Goal: Information Seeking & Learning: Learn about a topic

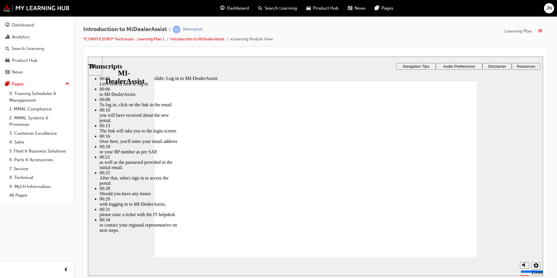
drag, startPoint x: 425, startPoint y: 246, endPoint x: 310, endPoint y: 227, distance: 116.3
type input "42"
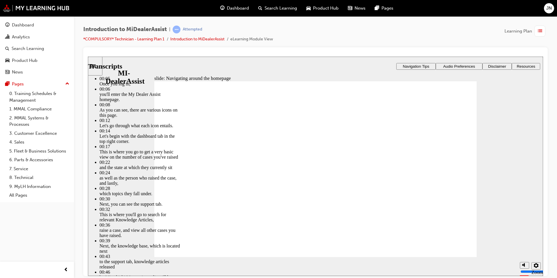
type input "144"
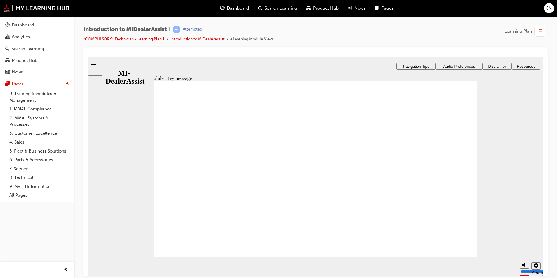
radio input "false"
radio input "true"
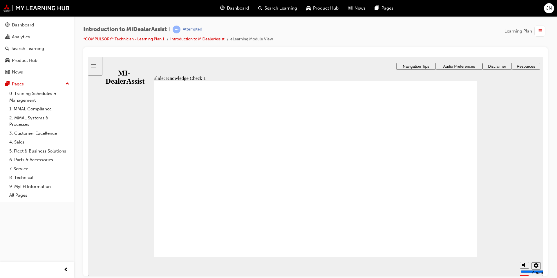
radio input "true"
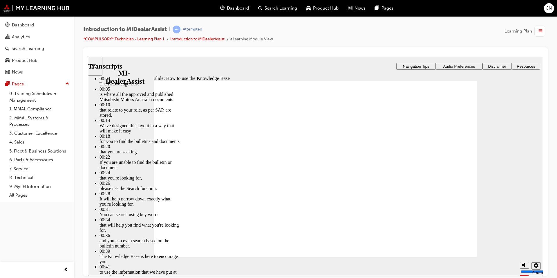
type input "51"
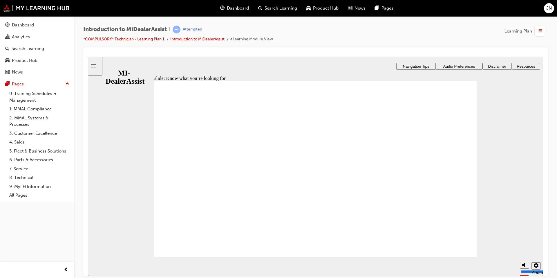
drag, startPoint x: 172, startPoint y: 237, endPoint x: 284, endPoint y: 224, distance: 113.2
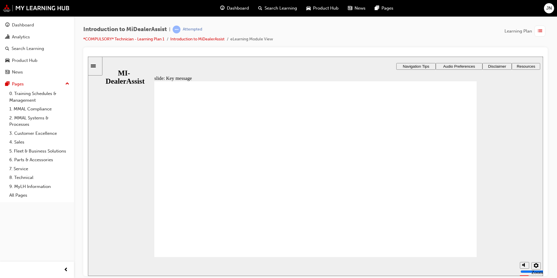
radio input "true"
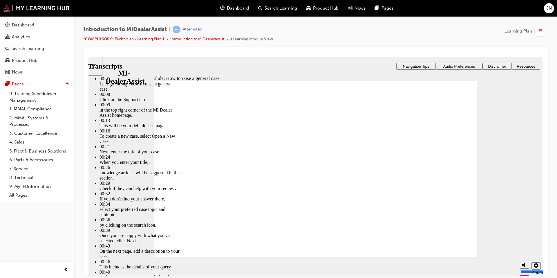
type input "85"
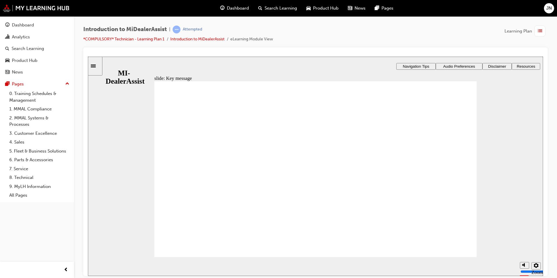
checkbox input "true"
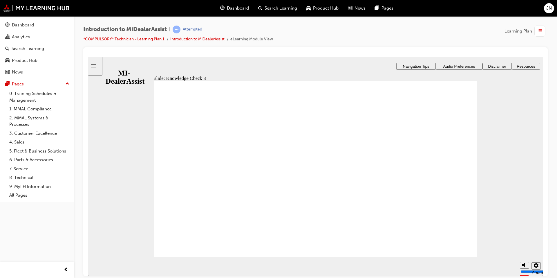
checkbox input "true"
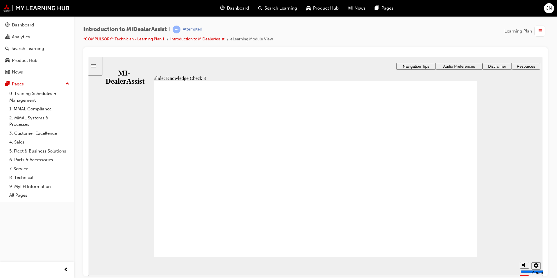
checkbox input "true"
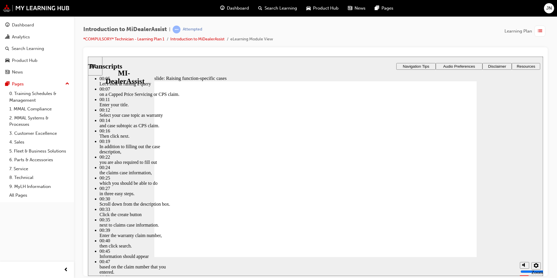
type input "80"
drag, startPoint x: 463, startPoint y: 102, endPoint x: 454, endPoint y: 98, distance: 10.1
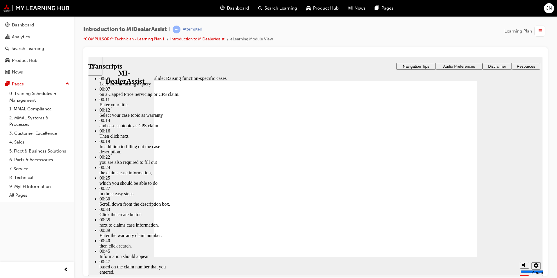
type input "52"
type input "80"
type input "2"
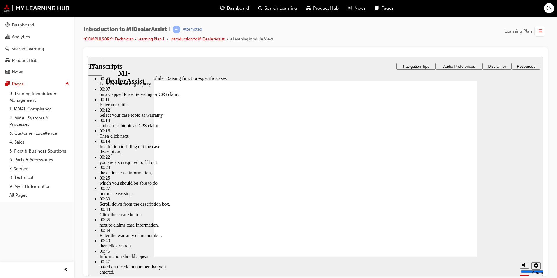
type input "2"
type input "80"
type input "2"
type input "52"
type input "2"
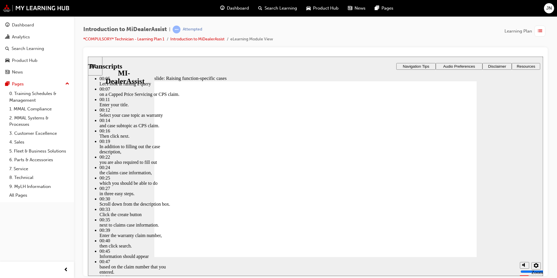
type input "2"
type input "3"
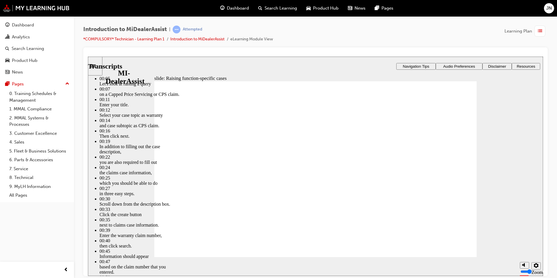
type input "2"
type input "80"
type input "2"
type input "52"
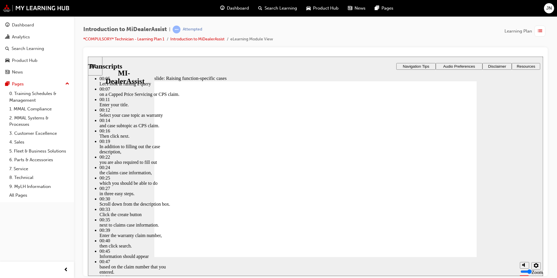
type input "2"
type input "3"
type input "2"
type input "3"
type input "80"
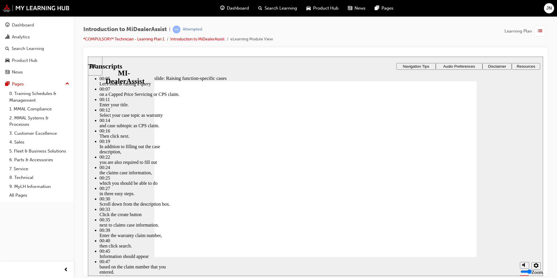
type input "3"
type input "52"
type input "3"
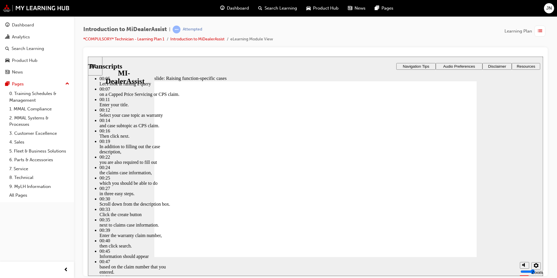
type input "3"
type input "80"
type input "3"
type input "52"
type input "3"
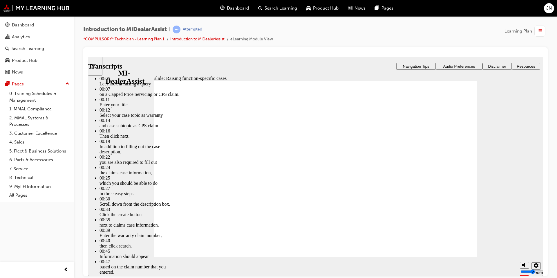
type input "3"
type input "4"
type input "80"
type input "4"
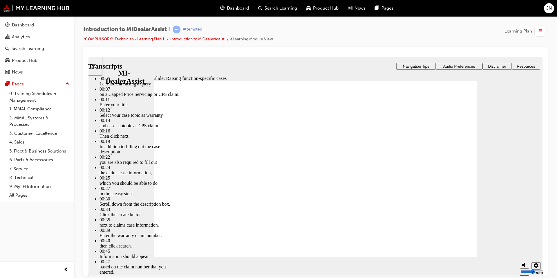
type input "52"
type input "4"
type input "3"
type input "4"
type input "5"
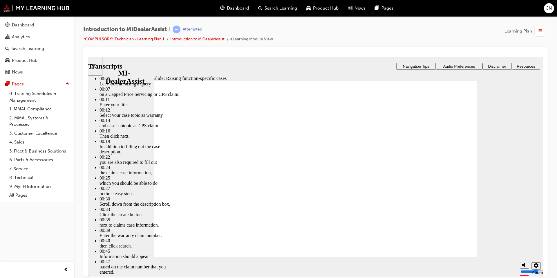
type input "80"
type input "5"
type input "52"
type input "5"
type input "3"
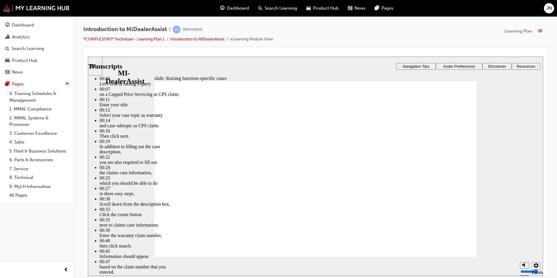
type input "5"
type input "6"
type input "80"
type input "6"
type input "52"
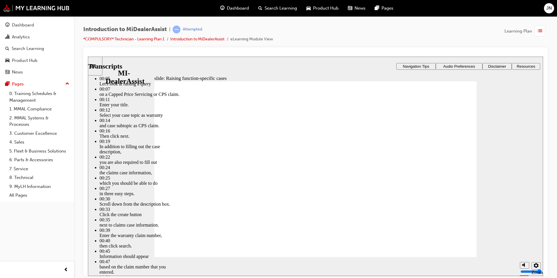
type input "6"
type input "3"
type input "6"
type input "80"
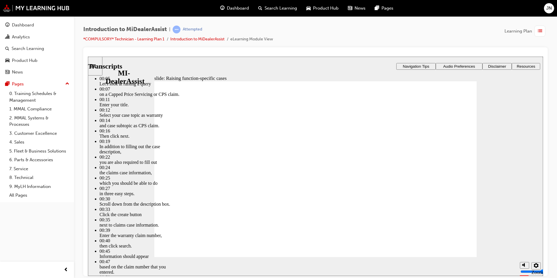
type input "6"
type input "52"
type input "6"
type input "3"
type input "6"
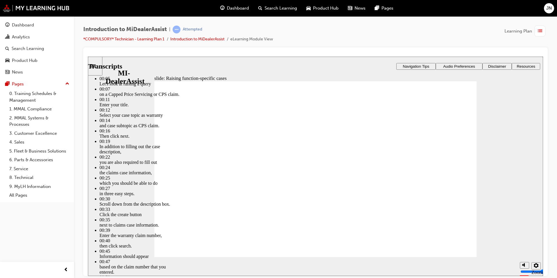
type input "7"
type input "80"
type input "7"
type input "52"
type input "7"
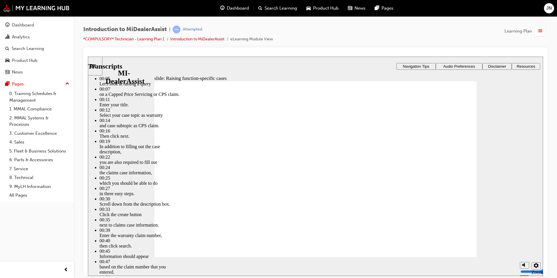
type input "3"
type input "7"
type input "80"
type input "7"
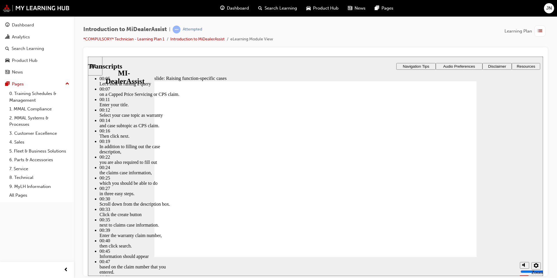
type input "52"
type input "7"
type input "3"
type input "7"
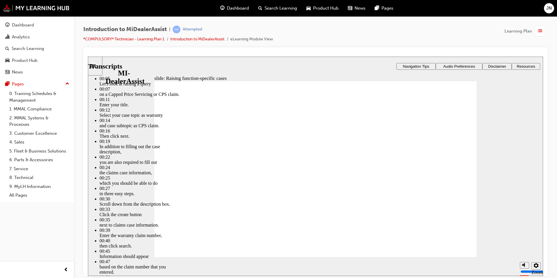
type input "80"
type input "7"
type input "52"
type input "7"
type input "3"
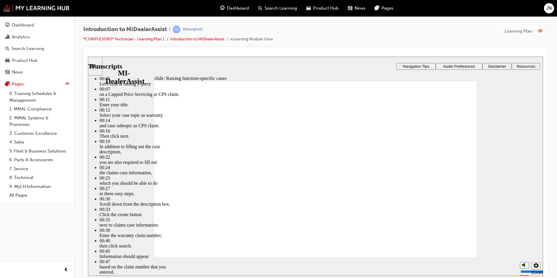
type input "7"
type input "8"
type input "80"
type input "8"
type input "52"
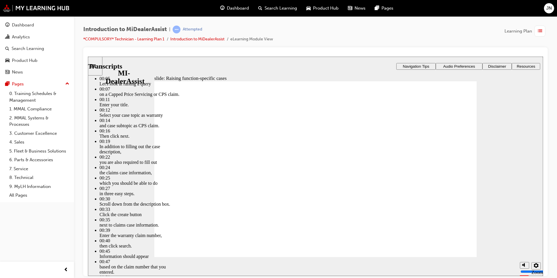
type input "8"
type input "3"
type input "8"
type input "80"
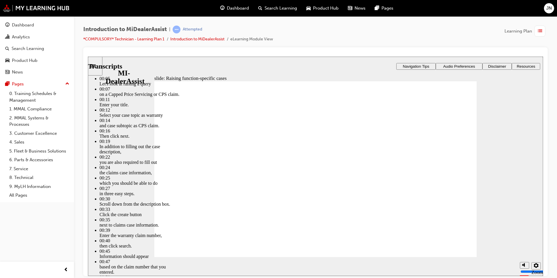
type input "8"
type input "52"
type input "8"
type input "3"
type input "8"
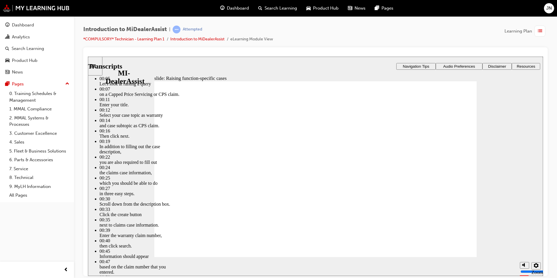
type input "8"
type input "80"
type input "8"
type input "52"
type input "8"
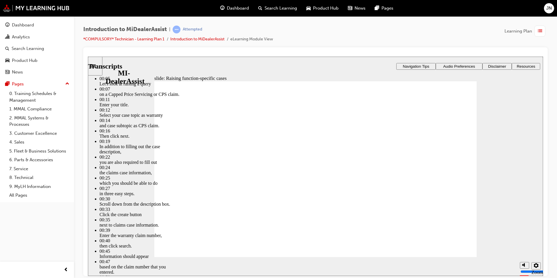
type input "3"
type input "8"
type input "80"
type input "8"
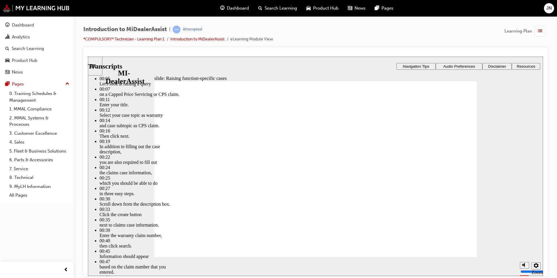
type input "52"
type input "8"
type input "3"
type input "8"
type input "9"
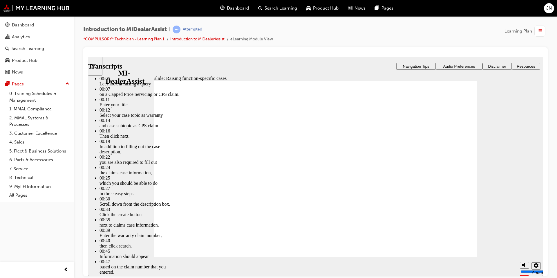
type input "80"
type input "9"
type input "52"
type input "9"
type input "3"
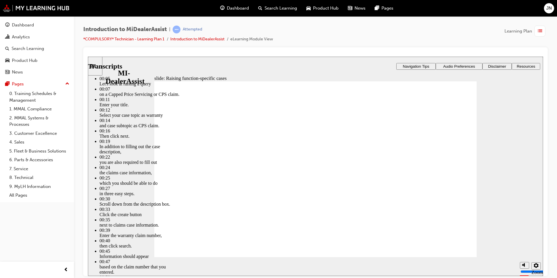
type input "9"
type input "80"
type input "9"
type input "52"
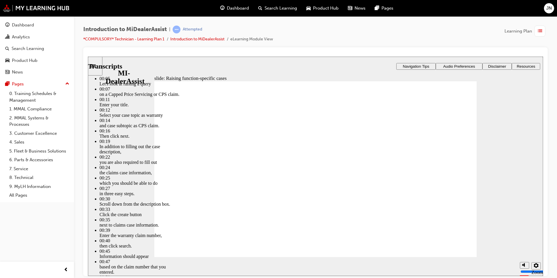
type input "9"
type input "3"
type input "9"
type input "80"
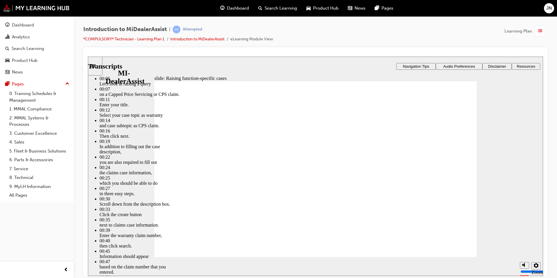
type input "9"
type input "52"
type input "9"
type input "3"
type input "9"
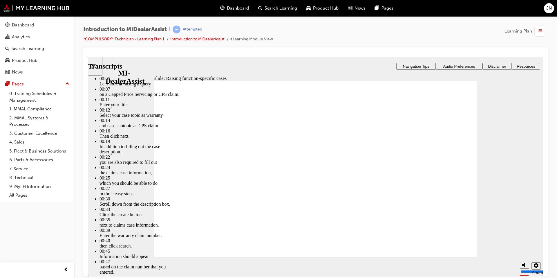
type input "10"
type input "80"
type input "10"
type input "52"
type input "10"
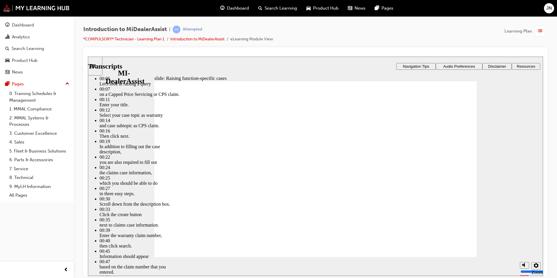
type input "3"
type input "10"
type input "80"
type input "52"
drag, startPoint x: 377, startPoint y: 235, endPoint x: 380, endPoint y: 217, distance: 18.2
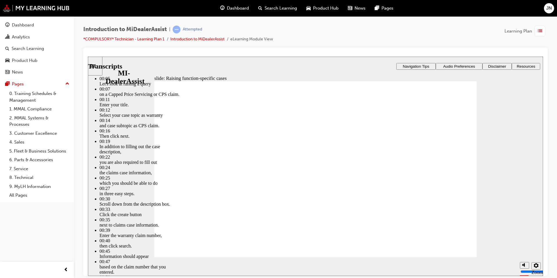
type input "46"
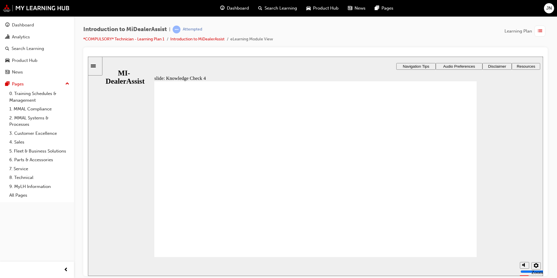
radio input "true"
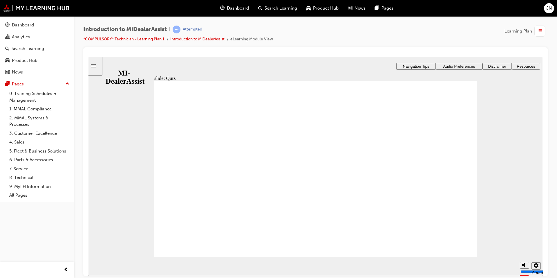
radio input "true"
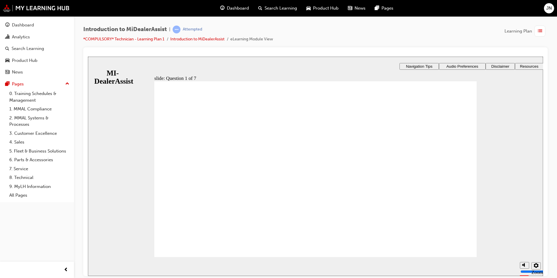
radio input "true"
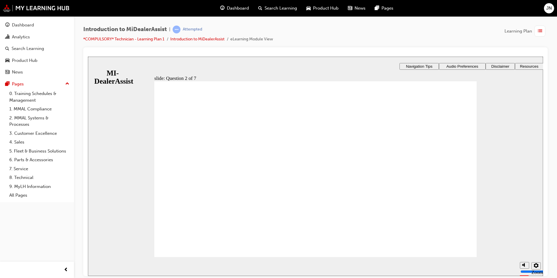
radio input "true"
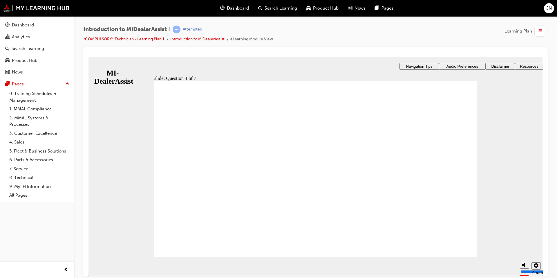
radio input "true"
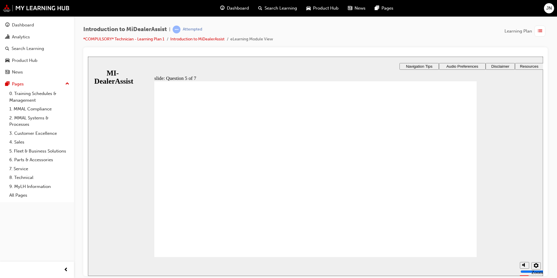
checkbox input "true"
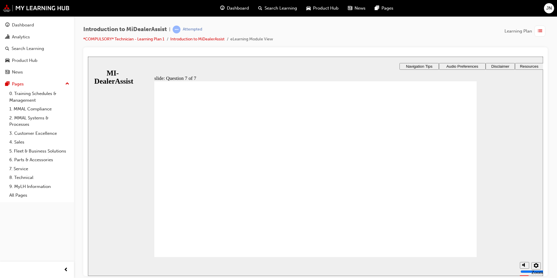
radio input "true"
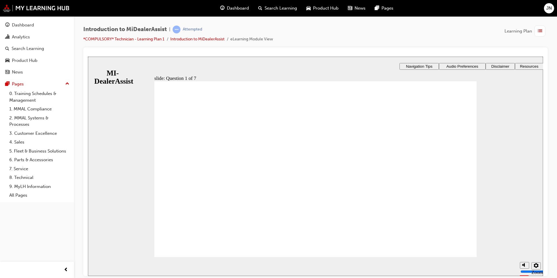
radio input "true"
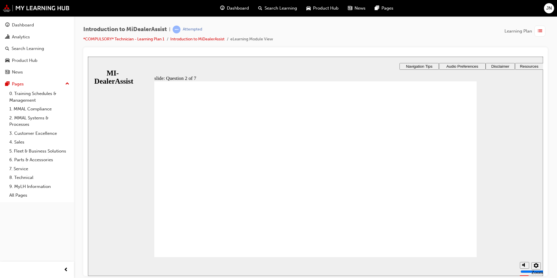
radio input "true"
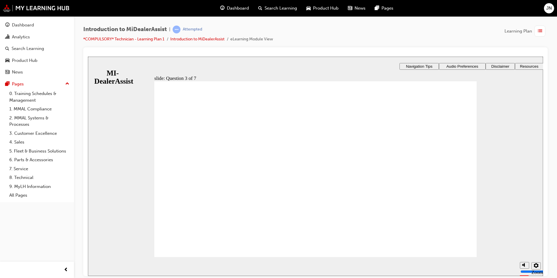
radio input "true"
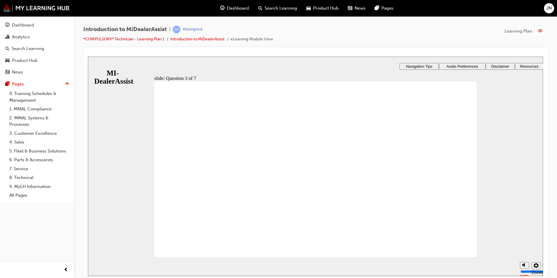
click at [372, 126] on div "​57%​ slide: Question 4 of 7 Support tab Knowledge Base Notifications Cases Awa…" at bounding box center [315, 182] width 455 height 253
click at [339, 160] on div "​57%​ slide: Question 4 of 7 Support tab Knowledge Base Notifications Cases Awa…" at bounding box center [315, 182] width 455 height 253
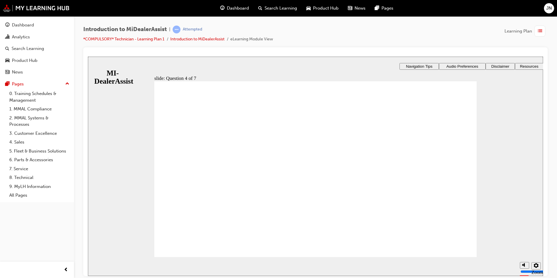
radio input "true"
drag, startPoint x: 310, startPoint y: 217, endPoint x: 346, endPoint y: 220, distance: 36.1
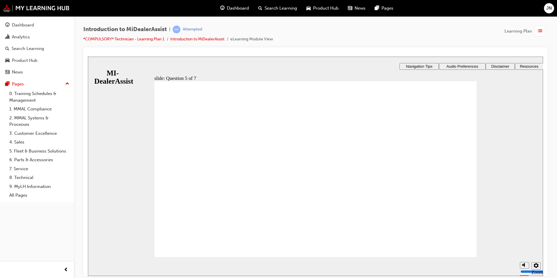
checkbox input "true"
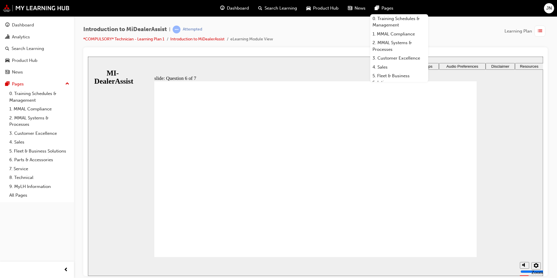
checkbox input "true"
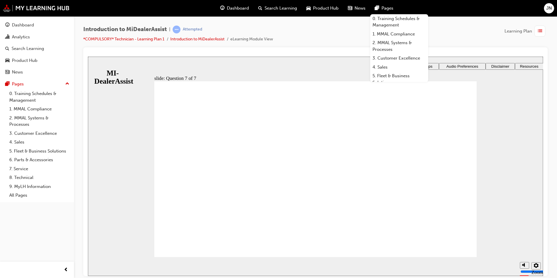
radio input "true"
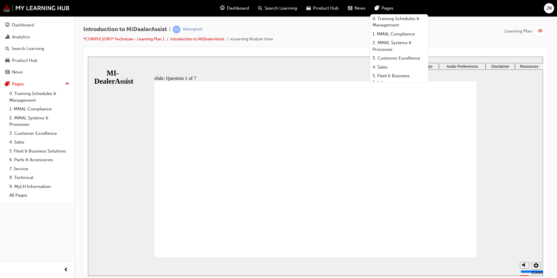
radio input "true"
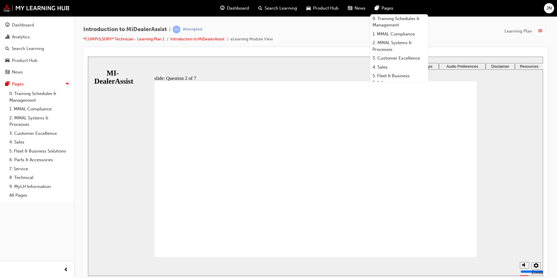
radio input "true"
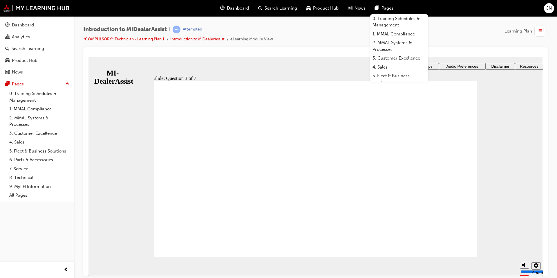
radio input "true"
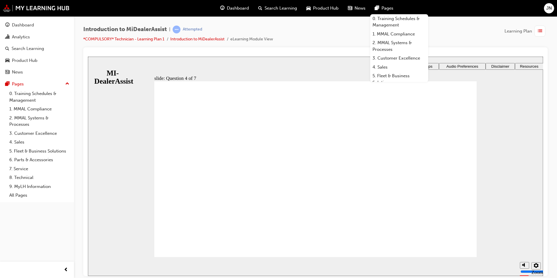
drag, startPoint x: 328, startPoint y: 223, endPoint x: 348, endPoint y: 223, distance: 20.0
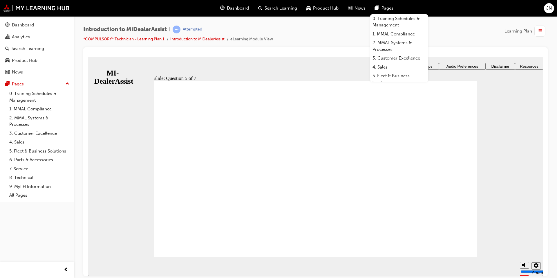
radio input "true"
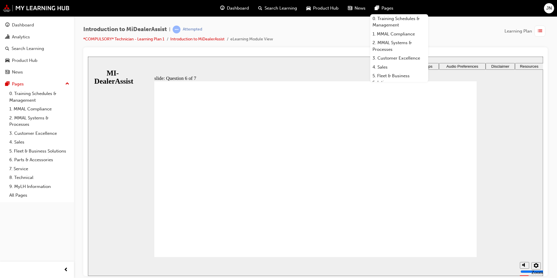
checkbox input "true"
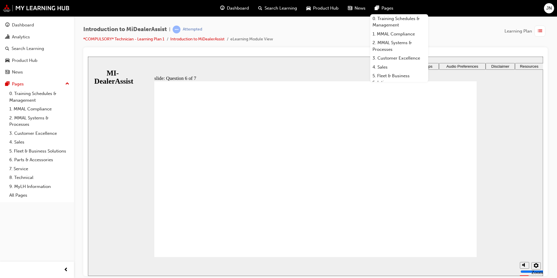
click at [456, 257] on section "Playback Speed 2 1.75 1.5 1.25 Normal" at bounding box center [315, 266] width 455 height 19
radio input "true"
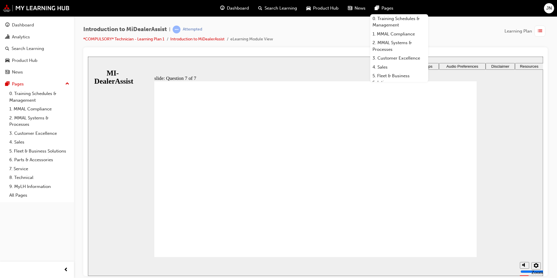
radio input "true"
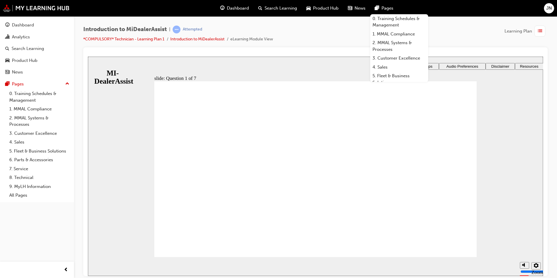
radio input "true"
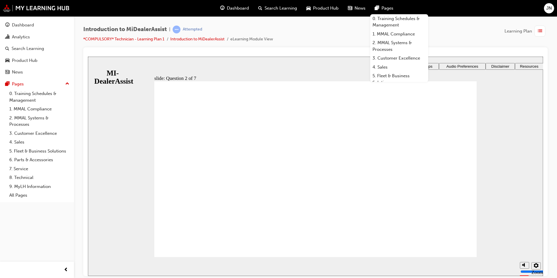
click at [463, 260] on section "Playback Speed 2 1.75 1.5 1.25 Normal" at bounding box center [315, 266] width 455 height 19
radio input "true"
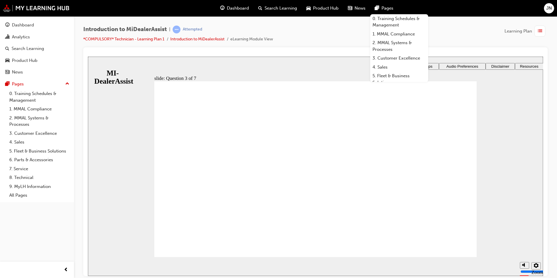
click at [373, 168] on div "​71%​ slide: Question 4 of 7 Support tab Knowledge Base Notifications Cases Awa…" at bounding box center [315, 182] width 455 height 253
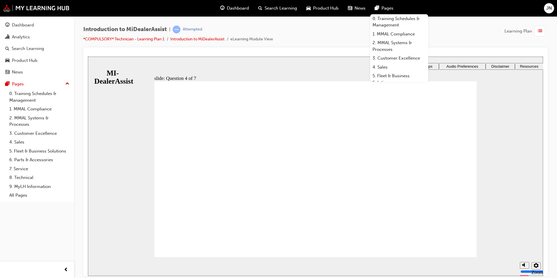
click at [305, 220] on div "​71%​ slide: Question 4 of 7 Support tab Knowledge Base Notifications Cases Awa…" at bounding box center [315, 182] width 455 height 253
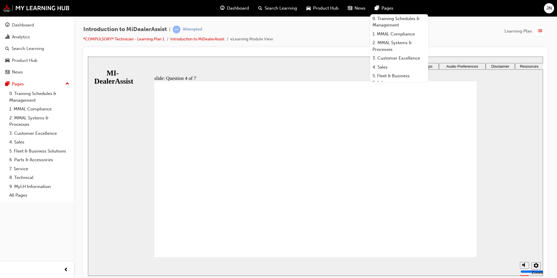
radio input "true"
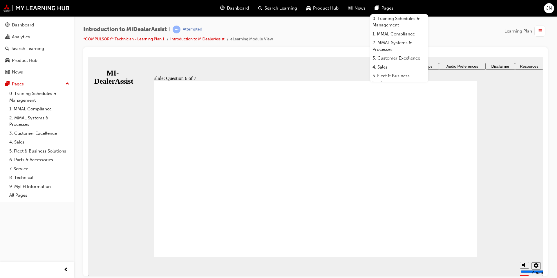
checkbox input "true"
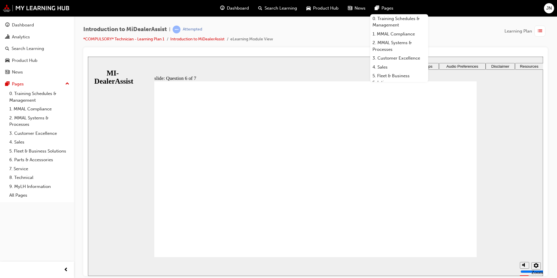
checkbox input "true"
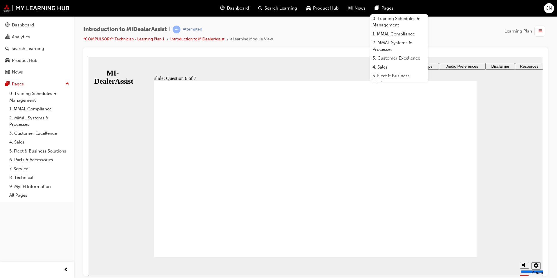
radio input "true"
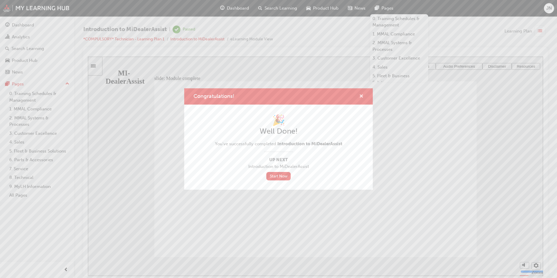
click at [362, 94] on span "cross-icon" at bounding box center [361, 96] width 4 height 5
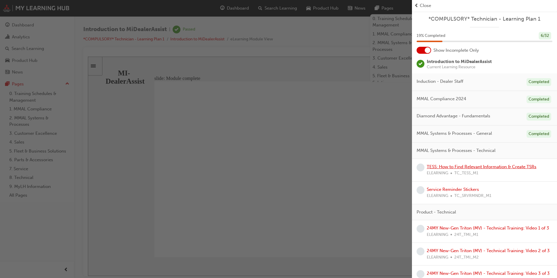
click at [522, 165] on link "TESS: How to Find Relevant Information & Create TSRs" at bounding box center [482, 166] width 110 height 5
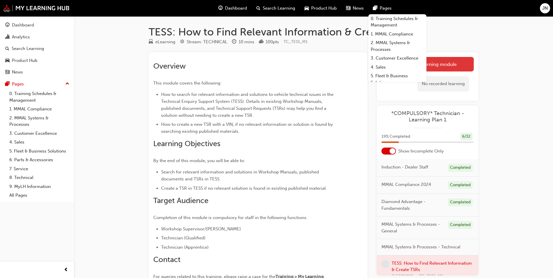
click at [458, 63] on link "Launch eLearning module" at bounding box center [427, 64] width 92 height 15
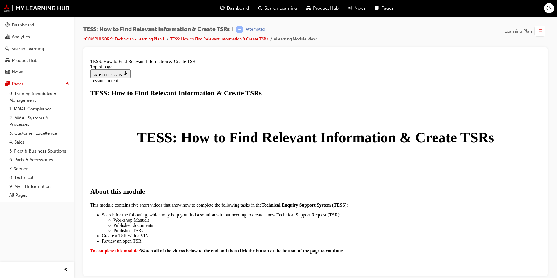
scroll to position [116, 0]
drag, startPoint x: 467, startPoint y: 235, endPoint x: 478, endPoint y: 235, distance: 11.0
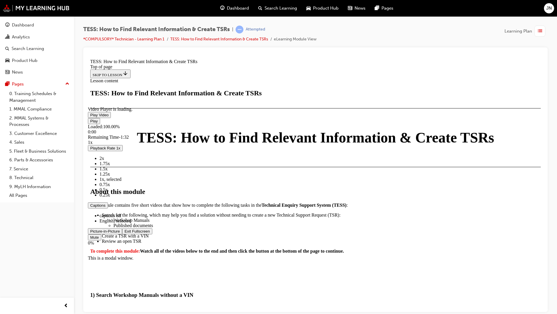
click at [125, 233] on span "Video player" at bounding box center [125, 230] width 0 height 4
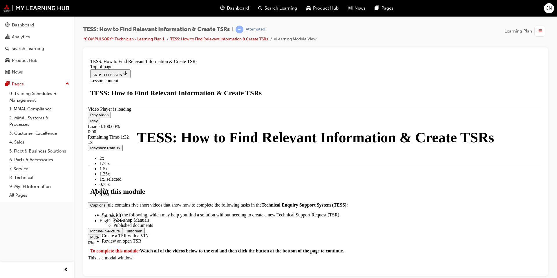
scroll to position [573, 0]
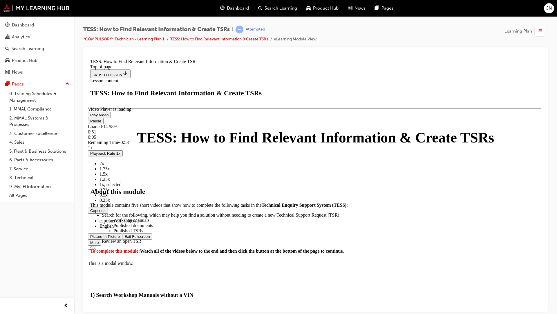
click at [114, 228] on span "English" at bounding box center [107, 225] width 14 height 5
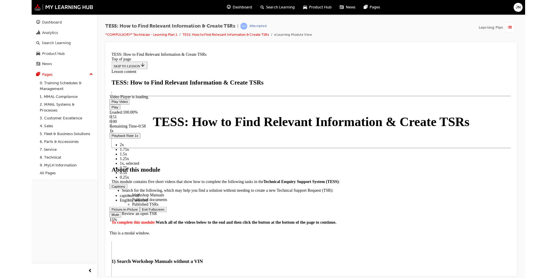
click at [146, 232] on span "Video player" at bounding box center [146, 229] width 0 height 4
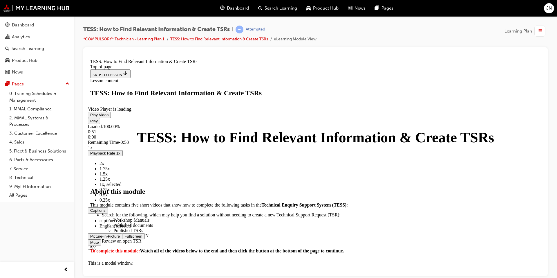
scroll to position [863, 0]
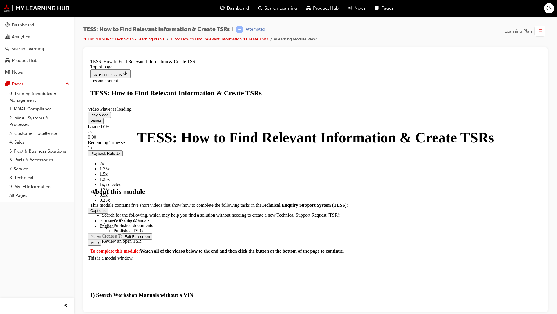
click at [114, 228] on span "English" at bounding box center [107, 225] width 14 height 5
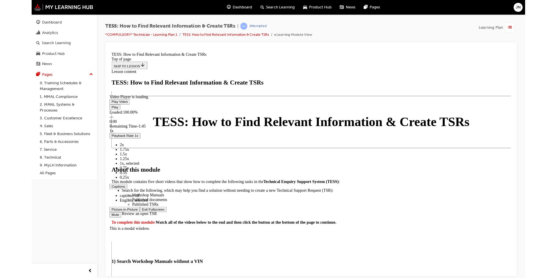
click at [146, 232] on span "Video player" at bounding box center [146, 229] width 0 height 4
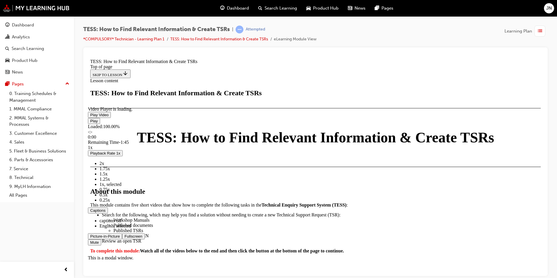
scroll to position [1124, 0]
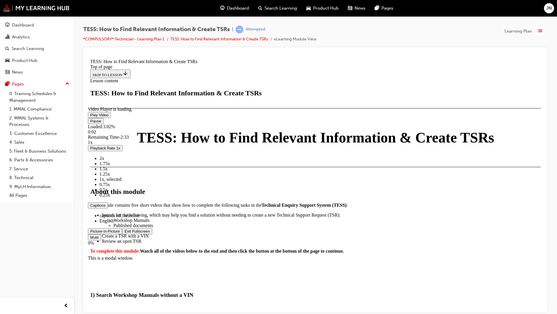
click at [175, 100] on video "Video player" at bounding box center [131, 78] width 87 height 44
click at [114, 223] on span "English" at bounding box center [107, 220] width 14 height 5
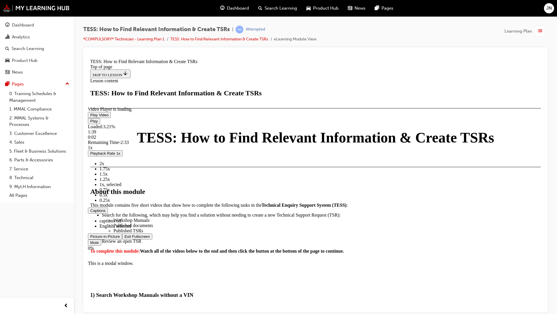
click at [90, 117] on span "Video player" at bounding box center [90, 114] width 0 height 4
click at [125, 238] on span "Video player" at bounding box center [125, 236] width 0 height 4
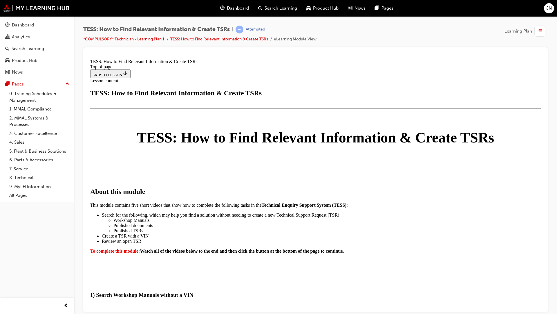
scroll to position [1356, 0]
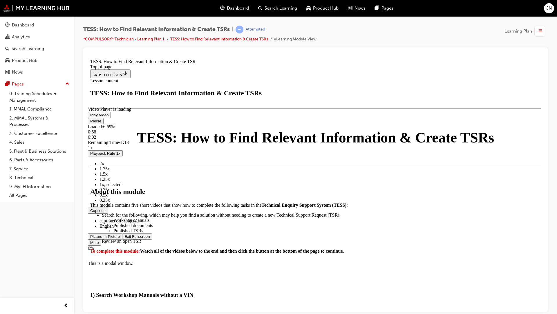
click at [175, 100] on video "Video player" at bounding box center [131, 78] width 87 height 44
click at [114, 228] on span "English" at bounding box center [107, 225] width 14 height 5
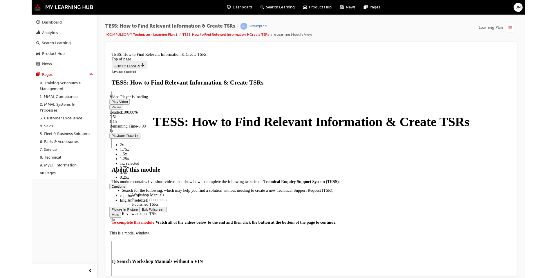
scroll to position [1355, 0]
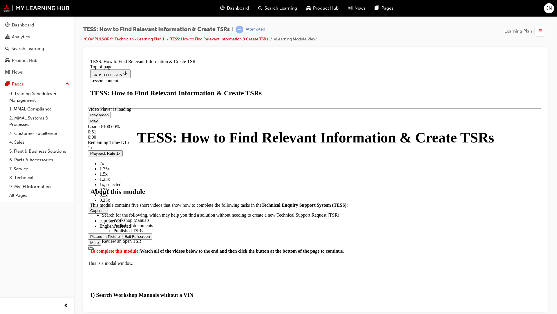
drag, startPoint x: 621, startPoint y: 357, endPoint x: 533, endPoint y: 265, distance: 127.1
click at [125, 238] on span "Video player" at bounding box center [125, 236] width 0 height 4
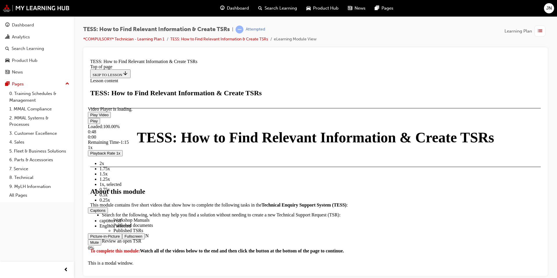
scroll to position [1449, 0]
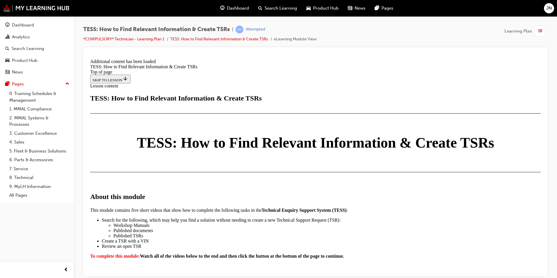
scroll to position [1497, 0]
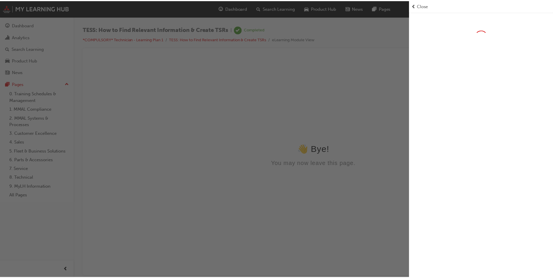
scroll to position [0, 0]
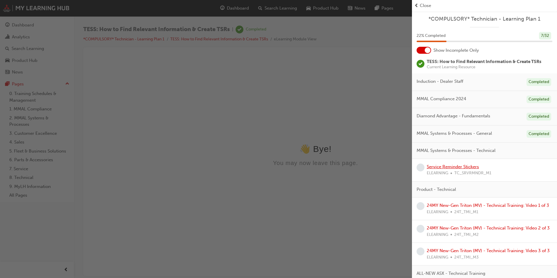
click at [444, 167] on link "Service Reminder Stickers" at bounding box center [453, 166] width 52 height 5
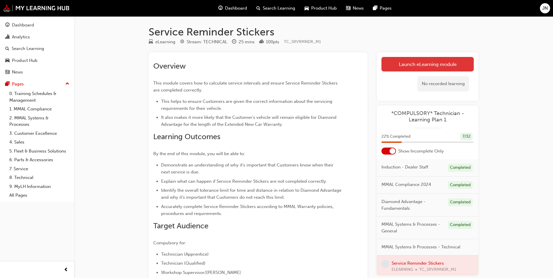
click at [432, 62] on link "Launch eLearning module" at bounding box center [427, 64] width 92 height 15
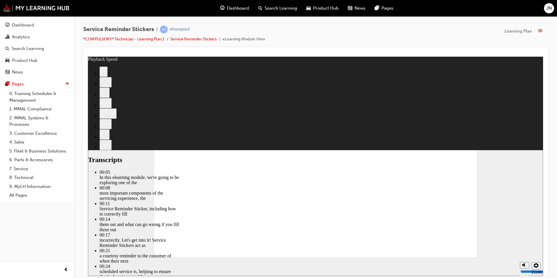
type input "98"
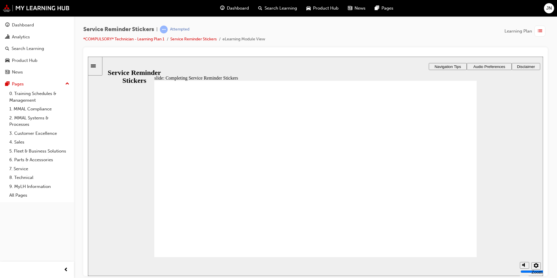
drag, startPoint x: 247, startPoint y: 189, endPoint x: 243, endPoint y: 188, distance: 4.3
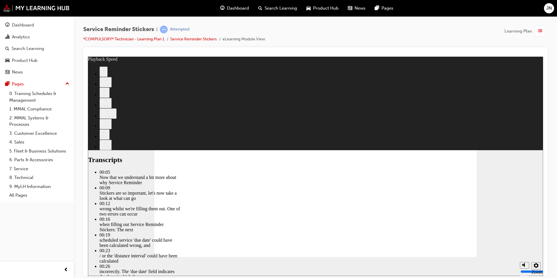
type input "135"
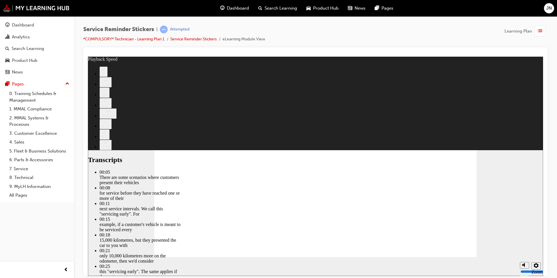
type input "166"
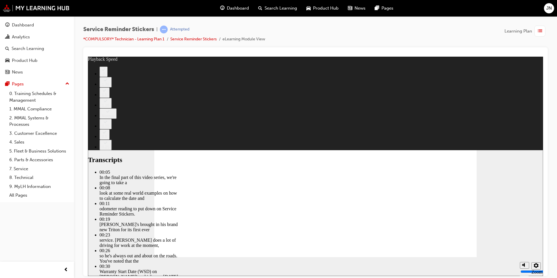
type input "199"
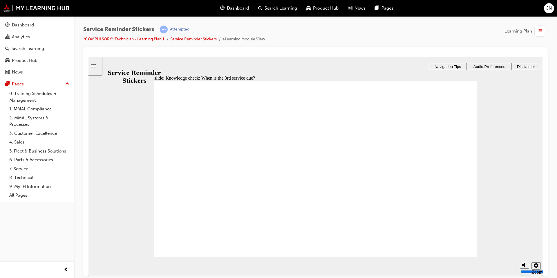
radio input "true"
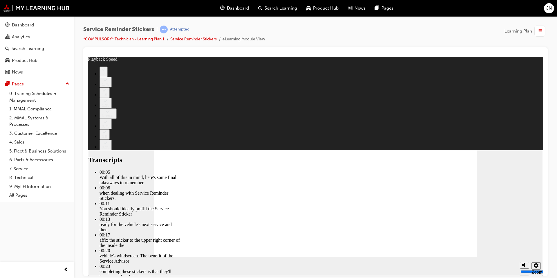
type input "110"
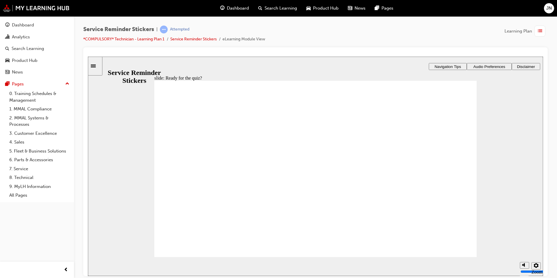
radio input "true"
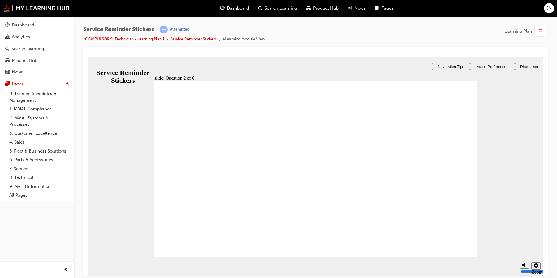
radio input "true"
drag, startPoint x: 196, startPoint y: 240, endPoint x: 199, endPoint y: 240, distance: 3.2
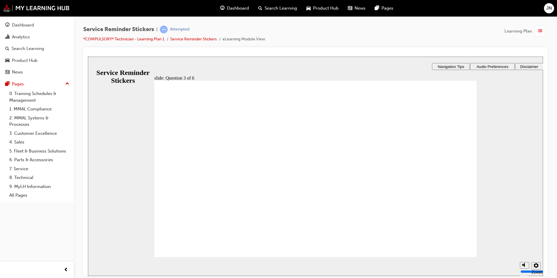
radio input "true"
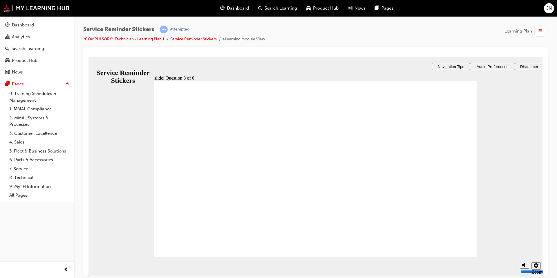
drag, startPoint x: 419, startPoint y: 165, endPoint x: 275, endPoint y: 148, distance: 145.0
checkbox input "true"
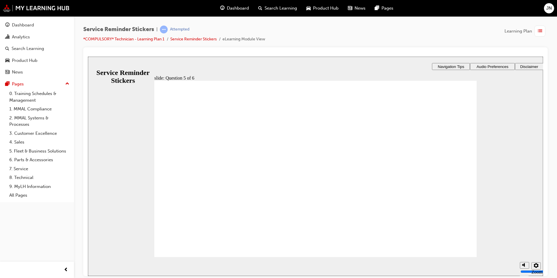
checkbox input "true"
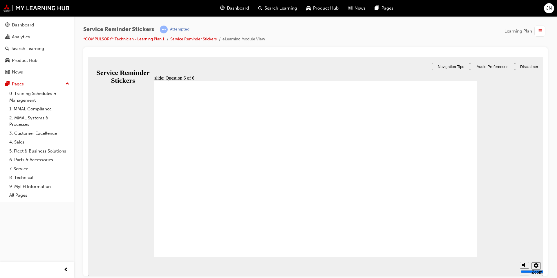
checkbox input "true"
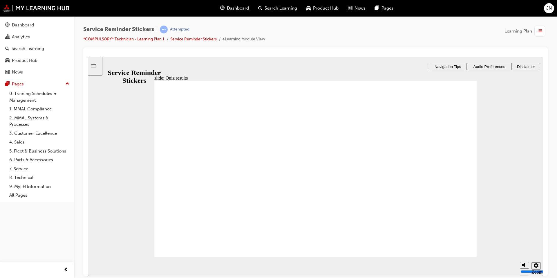
radio input "true"
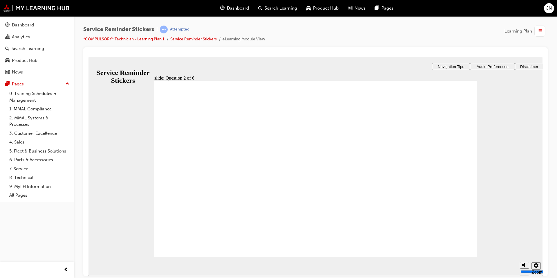
radio input "true"
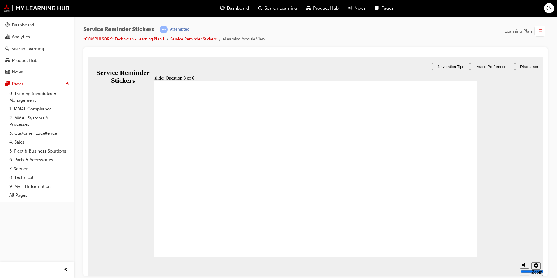
radio input "true"
drag, startPoint x: 417, startPoint y: 169, endPoint x: 275, endPoint y: 146, distance: 144.4
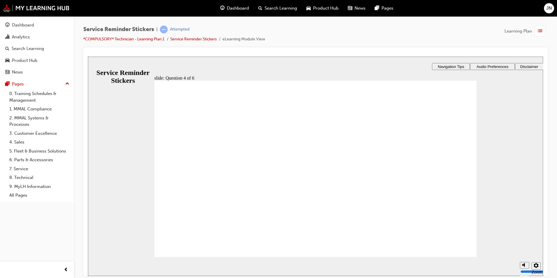
checkbox input "true"
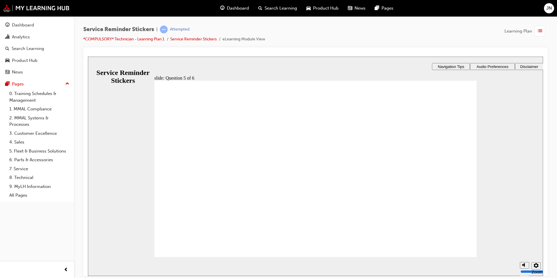
checkbox input "true"
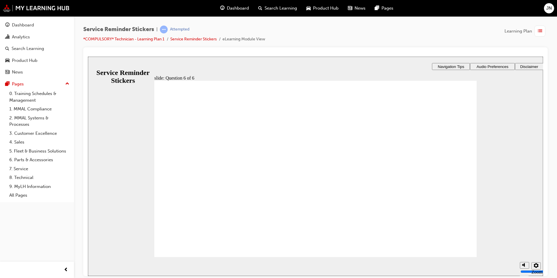
checkbox input "true"
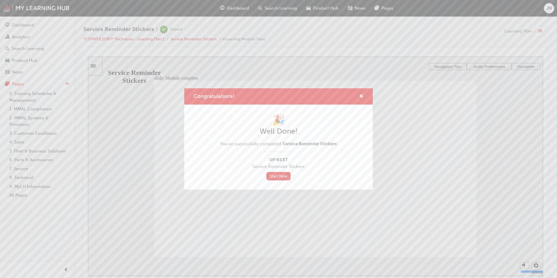
drag, startPoint x: 270, startPoint y: 174, endPoint x: 292, endPoint y: 146, distance: 35.3
click at [271, 174] on link "Start Now" at bounding box center [278, 176] width 24 height 8
click at [363, 96] on span "cross-icon" at bounding box center [361, 96] width 4 height 5
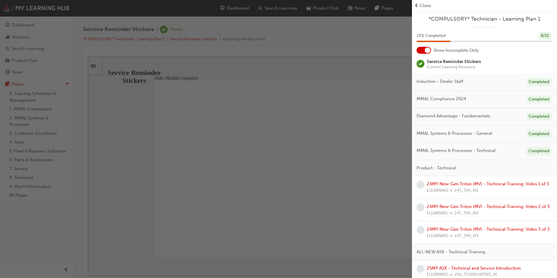
click at [493, 188] on div "24MY New-Gen Triton (MV) - Technical Training: Video 1 of 3 ELEARNING 24T_TMI_M1" at bounding box center [488, 187] width 123 height 13
click at [499, 186] on link "24MY New-Gen Triton (MV) - Technical Training: Video 1 of 3" at bounding box center [488, 183] width 123 height 5
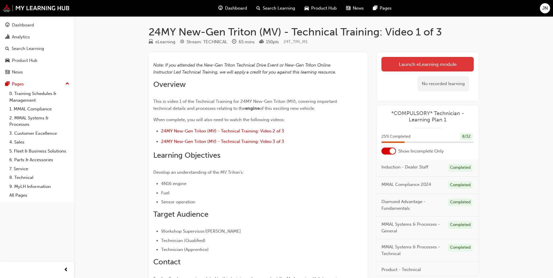
click at [457, 67] on link "Launch eLearning module" at bounding box center [427, 64] width 92 height 15
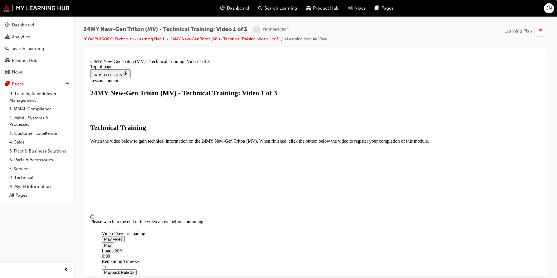
scroll to position [87, 0]
click at [104, 237] on span "Video player" at bounding box center [104, 239] width 0 height 4
click at [380, 248] on div "Loaded : 100.00% 1:04:11 0:00:01" at bounding box center [381, 256] width 558 height 16
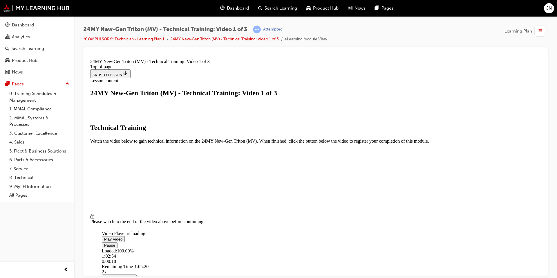
scroll to position [75, 0]
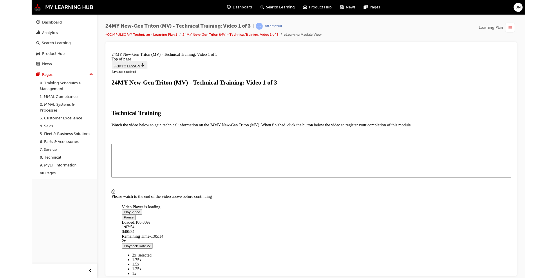
scroll to position [39, 0]
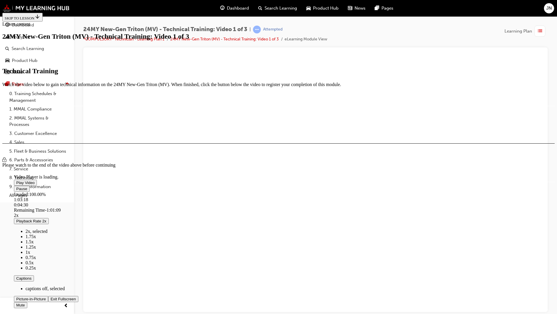
drag, startPoint x: 535, startPoint y: 304, endPoint x: 447, endPoint y: 212, distance: 127.1
click at [51, 278] on span "Video player" at bounding box center [51, 298] width 0 height 4
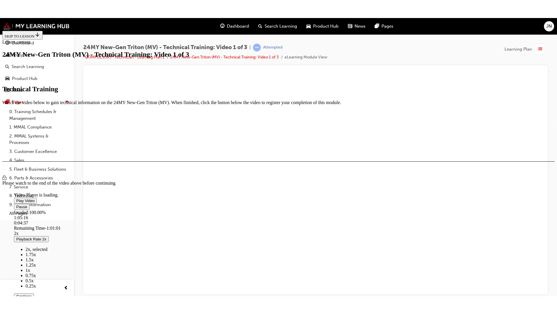
scroll to position [75, 0]
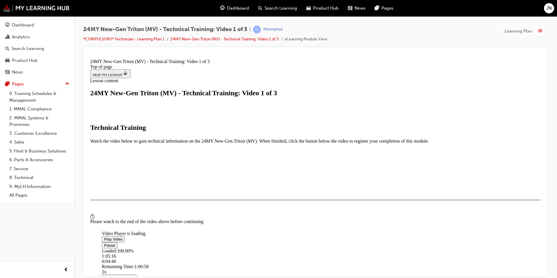
drag, startPoint x: 454, startPoint y: 245, endPoint x: 542, endPoint y: 336, distance: 127.1
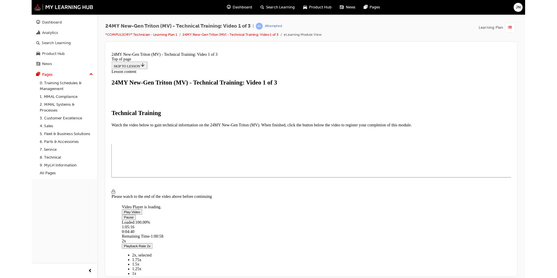
scroll to position [39, 0]
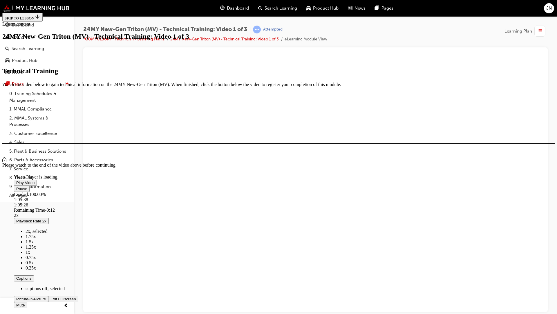
click at [51, 278] on span "Video player" at bounding box center [51, 298] width 0 height 4
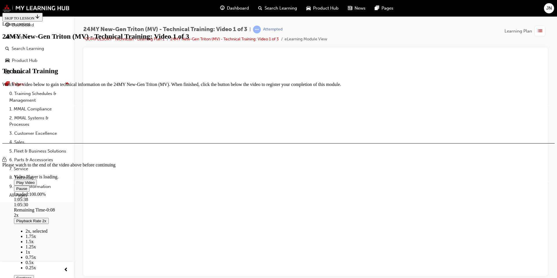
scroll to position [97, 0]
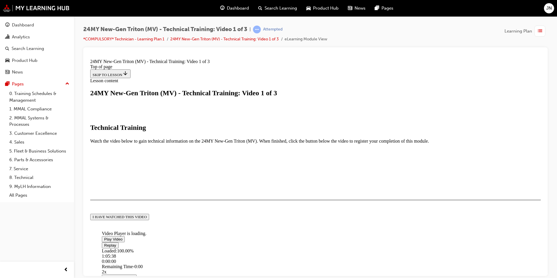
click at [147, 219] on div "I HAVE WATCHED THIS VIDEO" at bounding box center [120, 216] width 54 height 5
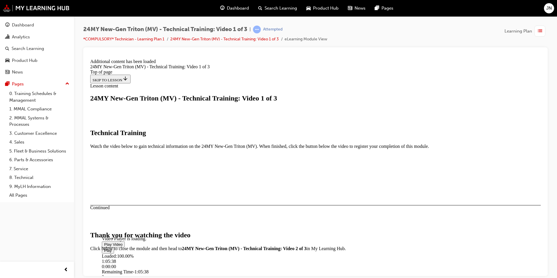
scroll to position [181, 0]
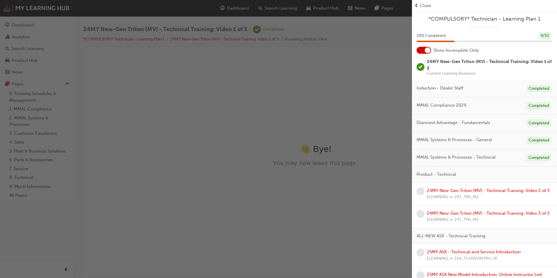
scroll to position [58, 0]
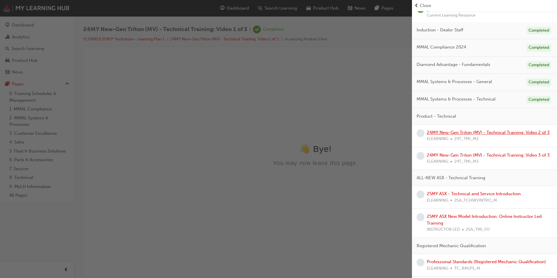
click at [499, 131] on link "24MY New-Gen Triton (MV) - Technical Training: Video 2 of 3" at bounding box center [488, 132] width 123 height 5
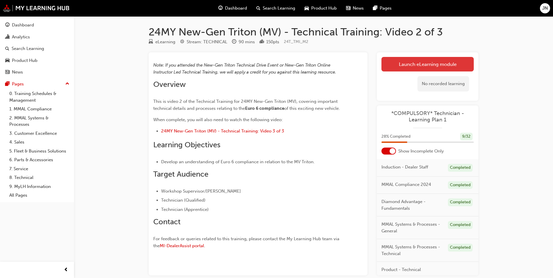
click at [393, 60] on link "Launch eLearning module" at bounding box center [427, 64] width 92 height 15
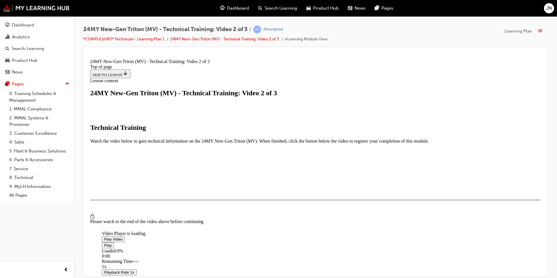
click at [104, 237] on span "Video player" at bounding box center [104, 239] width 0 height 4
click at [379, 248] on div "Loaded : 100.00% 1:27:05 0:00:00" at bounding box center [381, 256] width 558 height 16
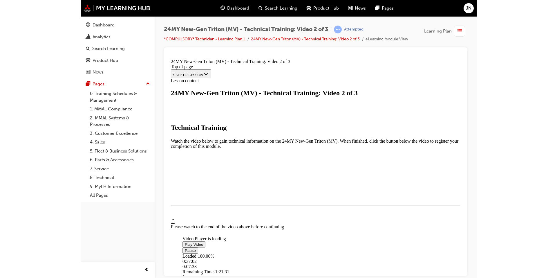
scroll to position [96, 0]
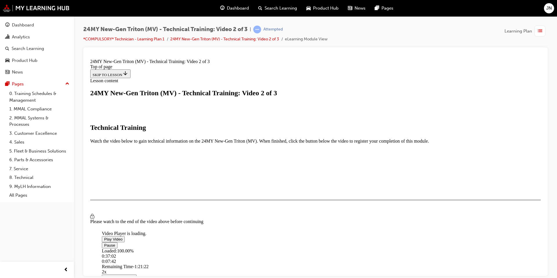
drag, startPoint x: 495, startPoint y: 153, endPoint x: 417, endPoint y: 179, distance: 81.8
drag, startPoint x: 492, startPoint y: 170, endPoint x: 493, endPoint y: 189, distance: 19.2
click at [493, 181] on div "Video Player is loading. Play Video Pause Loaded : 100.00% 0:37:02 0:07:49 Rema…" at bounding box center [315, 181] width 451 height 0
drag, startPoint x: 503, startPoint y: 187, endPoint x: 426, endPoint y: 204, distance: 79.4
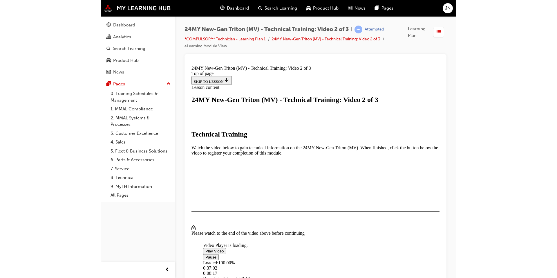
scroll to position [102, 0]
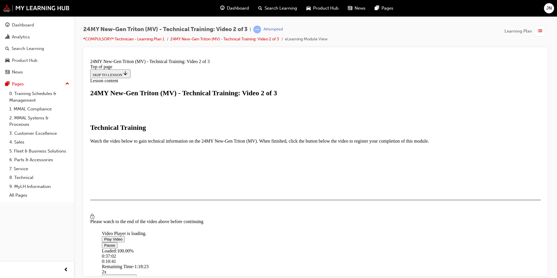
click at [189, 181] on video "Video player" at bounding box center [145, 203] width 87 height 44
click at [104, 237] on span "Video player" at bounding box center [104, 239] width 0 height 4
drag, startPoint x: 464, startPoint y: 225, endPoint x: 457, endPoint y: 226, distance: 6.5
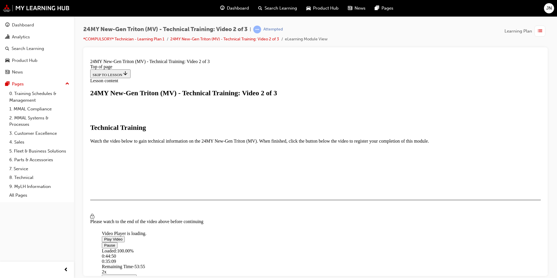
drag, startPoint x: 462, startPoint y: 224, endPoint x: 465, endPoint y: 223, distance: 4.0
click at [149, 220] on button "I HAVE WATCHED THIS VIDEO" at bounding box center [119, 216] width 59 height 6
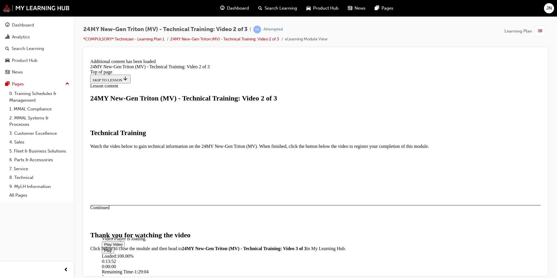
scroll to position [181, 0]
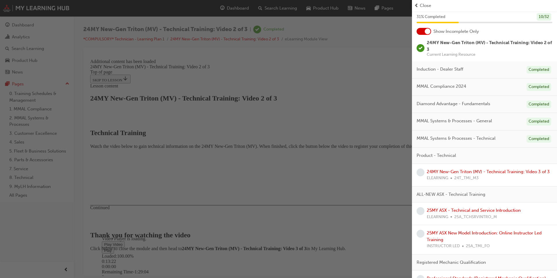
scroll to position [29, 0]
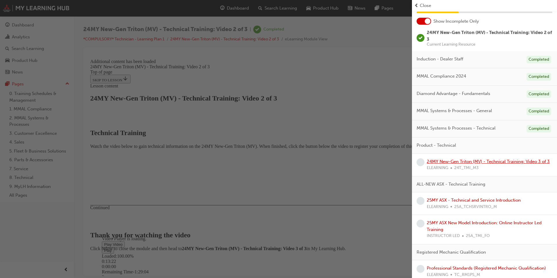
click at [503, 163] on link "24MY New-Gen Triton (MV) - Technical Training: Video 3 of 3" at bounding box center [488, 161] width 123 height 5
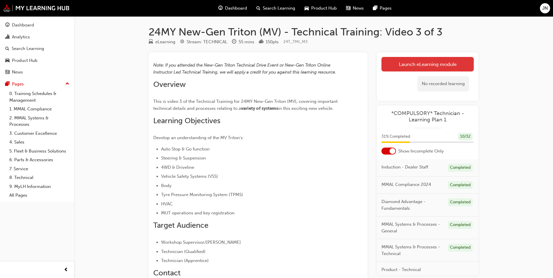
click at [445, 67] on link "Launch eLearning module" at bounding box center [427, 64] width 92 height 15
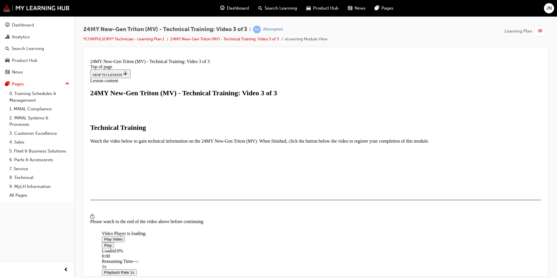
click at [104, 237] on span "Video player" at bounding box center [104, 239] width 0 height 4
click at [189, 278] on li "2x" at bounding box center [151, 282] width 75 height 5
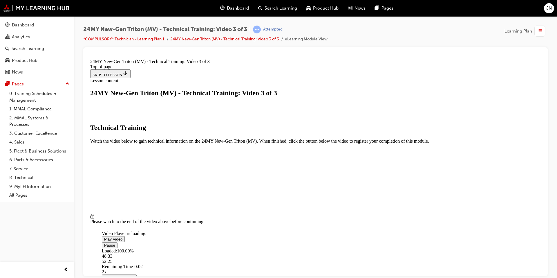
scroll to position [96, 0]
click at [149, 220] on button "I HAVE WATCHED THIS VIDEO" at bounding box center [119, 216] width 59 height 6
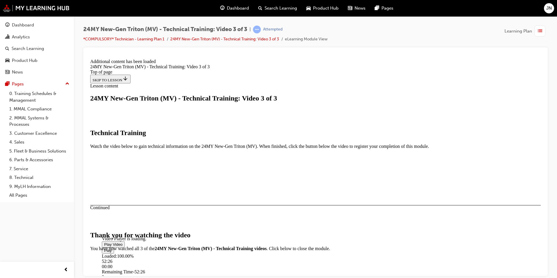
scroll to position [181, 0]
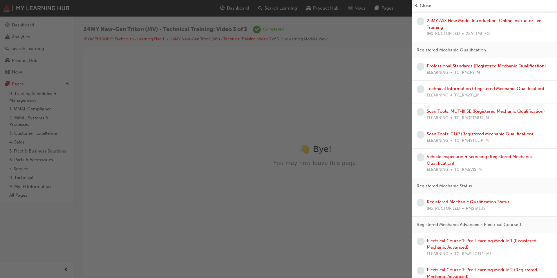
scroll to position [203, 0]
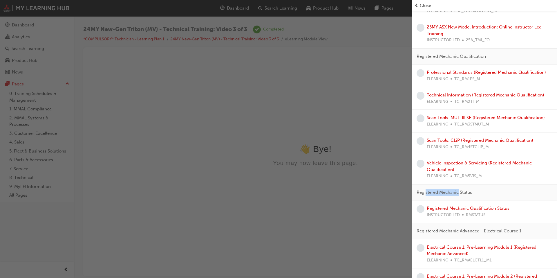
drag, startPoint x: 426, startPoint y: 193, endPoint x: 459, endPoint y: 191, distance: 33.7
click at [459, 191] on span "Registered Mechanic Status" at bounding box center [444, 192] width 55 height 7
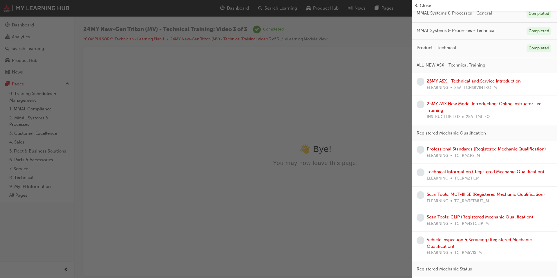
scroll to position [116, 0]
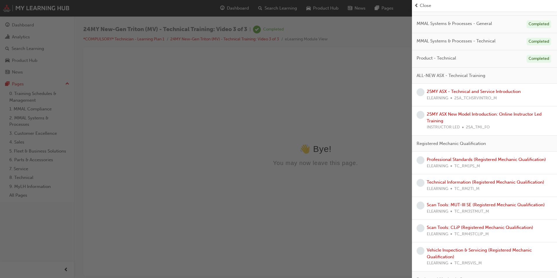
click at [501, 87] on div "25MY ASX - Technical and Service Introduction ELEARNING 25A_TCHSRVINTRO_M" at bounding box center [484, 95] width 145 height 23
click at [500, 93] on link "25MY ASX - Technical and Service Introduction" at bounding box center [474, 91] width 94 height 5
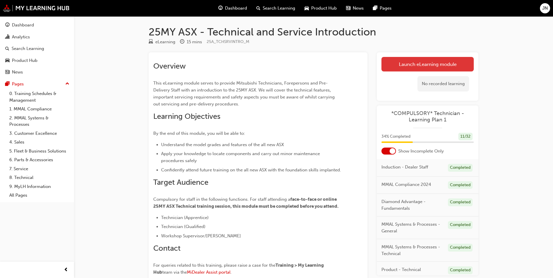
click at [419, 62] on link "Launch eLearning module" at bounding box center [427, 64] width 92 height 15
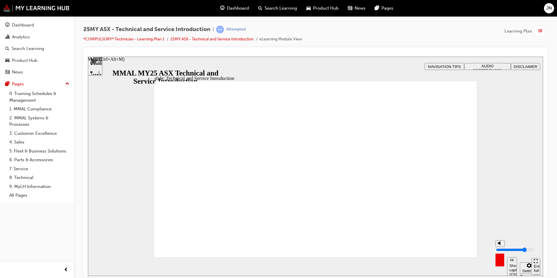
click at [499, 245] on circle "Mute (Ctrl+Alt+M)" at bounding box center [501, 243] width 4 height 4
type input "0"
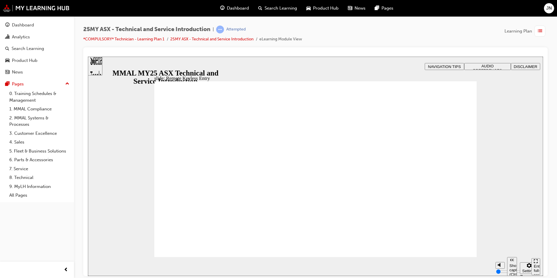
drag, startPoint x: 321, startPoint y: 231, endPoint x: 270, endPoint y: 228, distance: 51.2
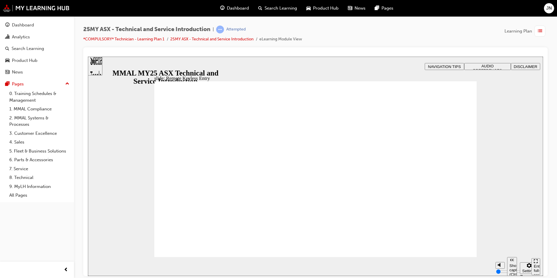
type input "21"
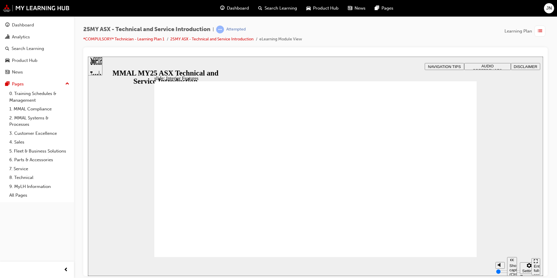
drag, startPoint x: 232, startPoint y: 152, endPoint x: 236, endPoint y: 157, distance: 6.6
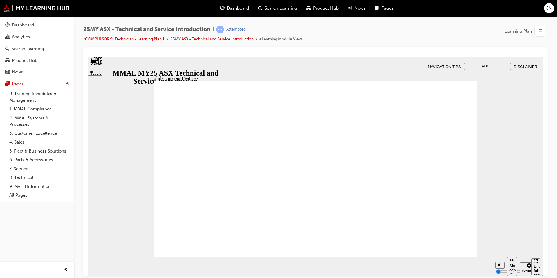
type input "17"
drag, startPoint x: 427, startPoint y: 137, endPoint x: 416, endPoint y: 168, distance: 32.7
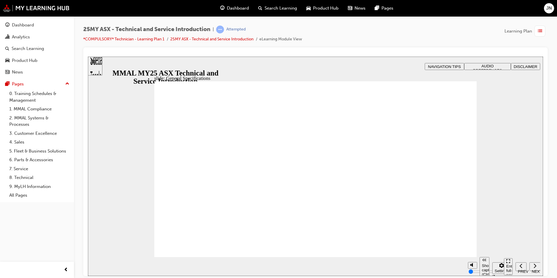
drag, startPoint x: 444, startPoint y: 171, endPoint x: 431, endPoint y: 172, distance: 13.7
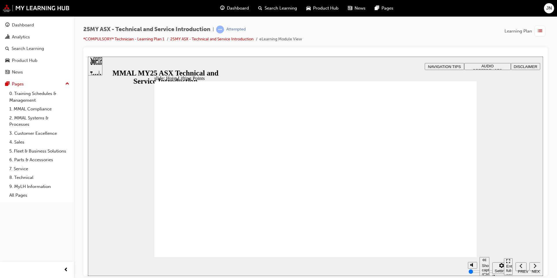
drag, startPoint x: 272, startPoint y: 134, endPoint x: 306, endPoint y: 152, distance: 38.8
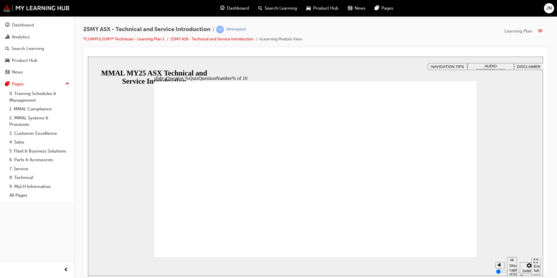
radio input "true"
radio input "false"
radio input "true"
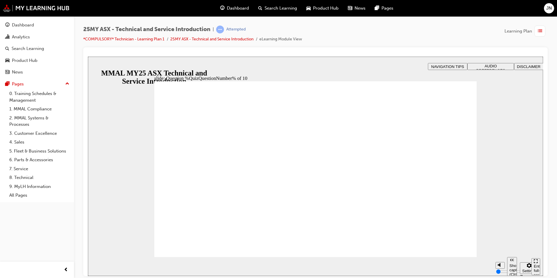
radio input "true"
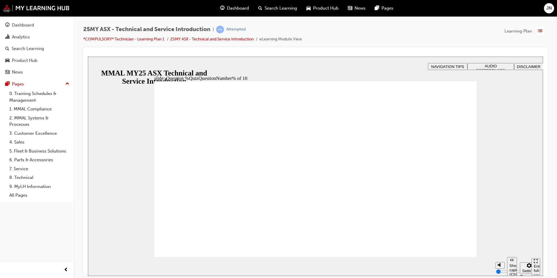
radio input "true"
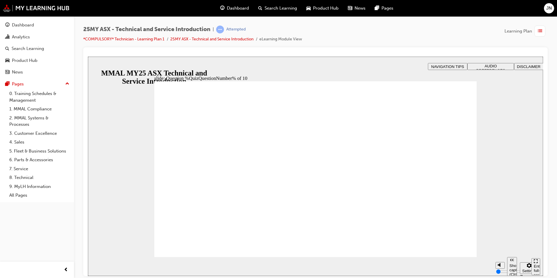
radio input "true"
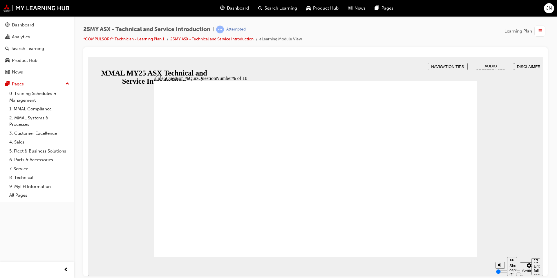
radio input "true"
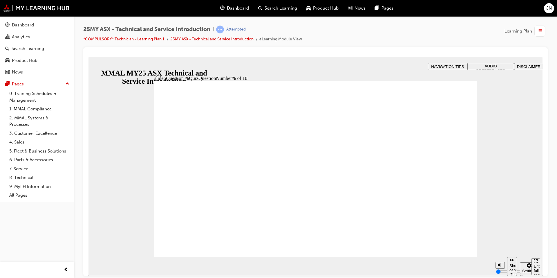
radio input "true"
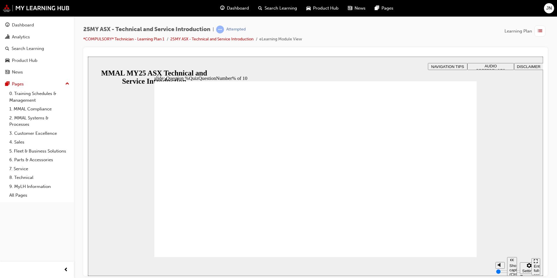
radio input "true"
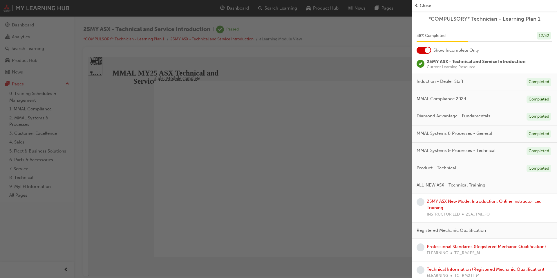
click at [456, 183] on span "ALL-NEW ASX - Technical Training" at bounding box center [451, 185] width 69 height 7
click at [422, 65] on span "learningRecordVerb_PASS-icon" at bounding box center [421, 64] width 8 height 8
click at [430, 49] on div at bounding box center [428, 50] width 6 height 6
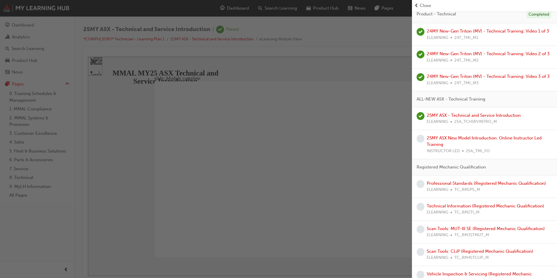
scroll to position [348, 0]
click at [475, 147] on link "25MY ASX New Model Introduction: Online Instructor Led Training" at bounding box center [484, 141] width 115 height 12
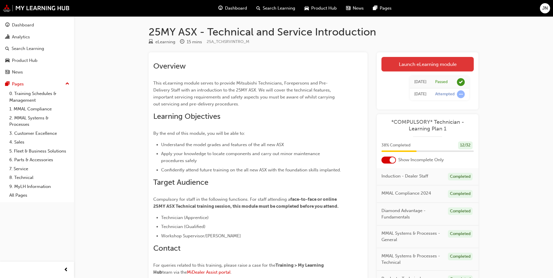
click at [407, 63] on link "Launch eLearning module" at bounding box center [427, 64] width 92 height 15
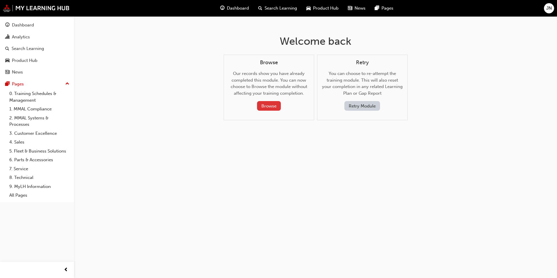
click at [276, 105] on button "Browse" at bounding box center [269, 106] width 24 height 10
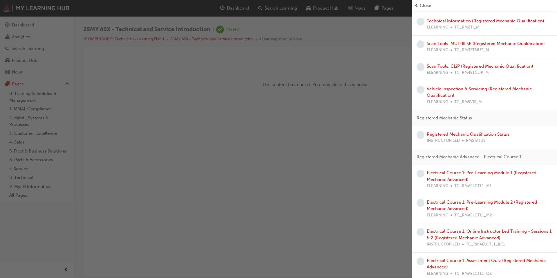
scroll to position [319, 0]
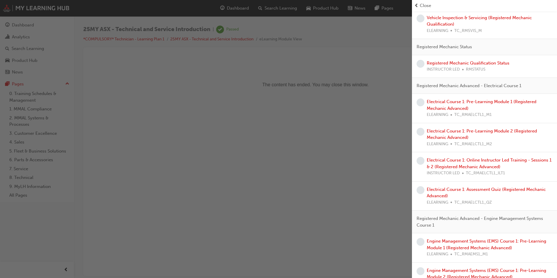
click at [240, 150] on div "button" at bounding box center [206, 139] width 412 height 278
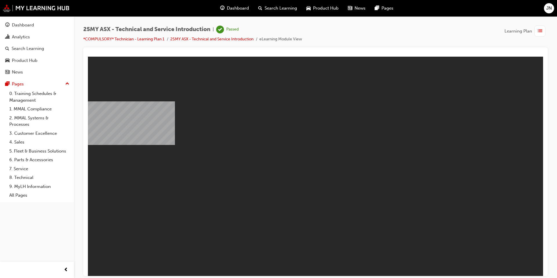
scroll to position [0, 0]
click at [545, 26] on div "button" at bounding box center [540, 31] width 11 height 11
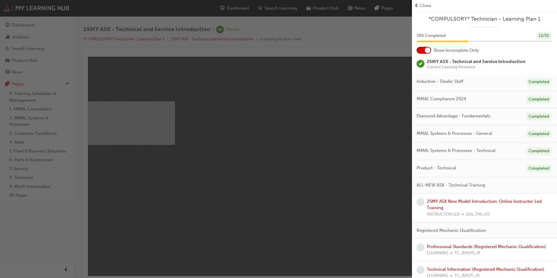
click at [432, 51] on div "Show Incomplete Only" at bounding box center [484, 50] width 145 height 7
click at [430, 51] on div at bounding box center [428, 50] width 6 height 6
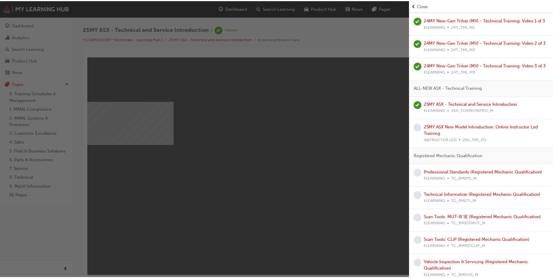
scroll to position [406, 0]
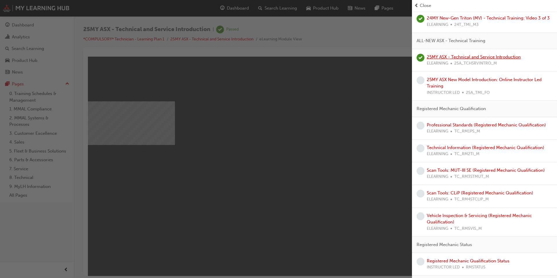
click at [465, 60] on link "25MY ASX - Technical and Service Introduction" at bounding box center [474, 56] width 94 height 5
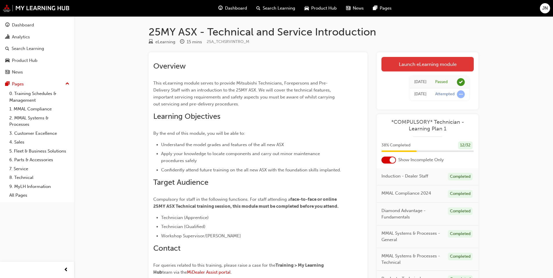
click at [418, 67] on link "Launch eLearning module" at bounding box center [427, 64] width 92 height 15
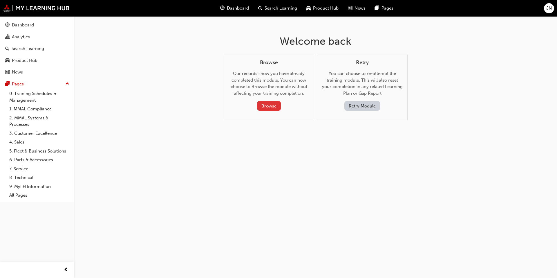
click at [268, 107] on button "Browse" at bounding box center [269, 106] width 24 height 10
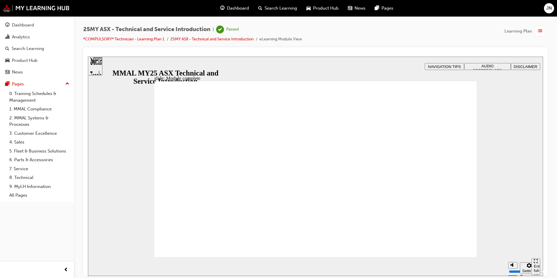
click at [100, 65] on div "Sidebar Toggle" at bounding box center [95, 68] width 10 height 35
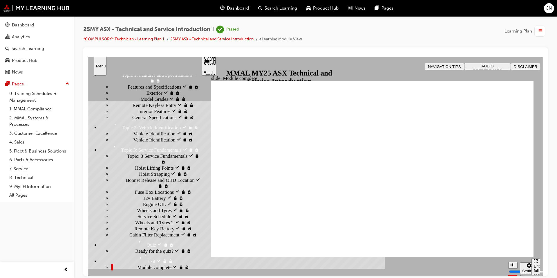
scroll to position [100, 0]
click at [169, 171] on div "Hoist Lifting Points visited Hoist Lifting Points" at bounding box center [156, 168] width 90 height 6
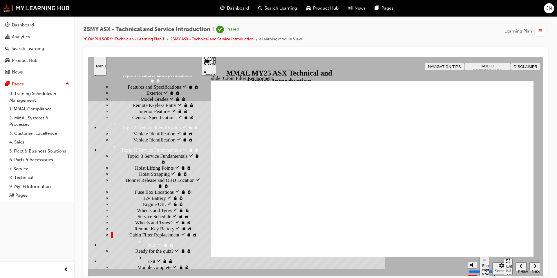
click at [537, 29] on div "button" at bounding box center [540, 31] width 11 height 11
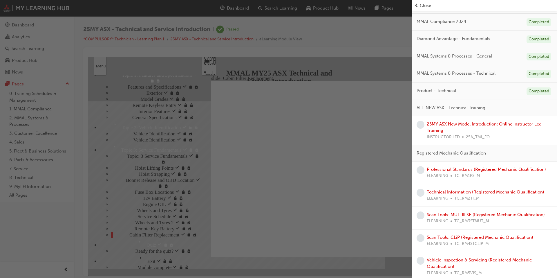
scroll to position [0, 0]
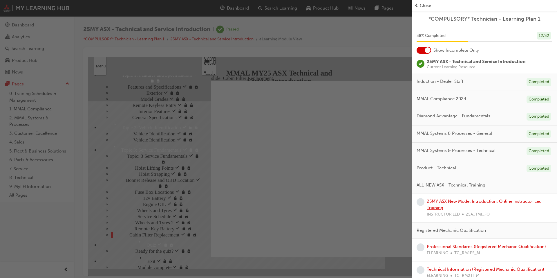
click at [495, 202] on link "25MY ASX New Model Introduction: Online Instructor Led Training" at bounding box center [484, 205] width 115 height 12
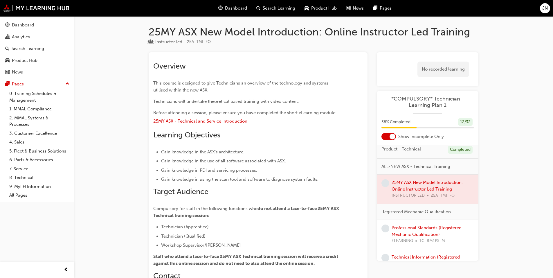
scroll to position [116, 0]
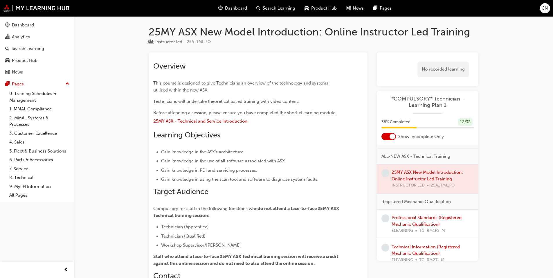
click at [431, 171] on div at bounding box center [428, 178] width 102 height 29
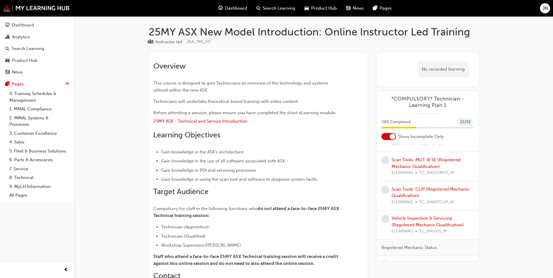
scroll to position [261, 0]
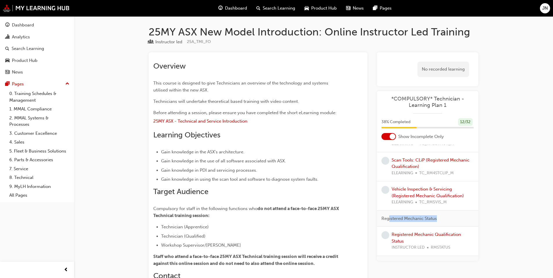
drag, startPoint x: 389, startPoint y: 219, endPoint x: 463, endPoint y: 217, distance: 74.6
click at [463, 217] on div "Registered Mechanic Status" at bounding box center [428, 218] width 102 height 16
click at [443, 217] on div "Registered Mechanic Status" at bounding box center [428, 218] width 102 height 16
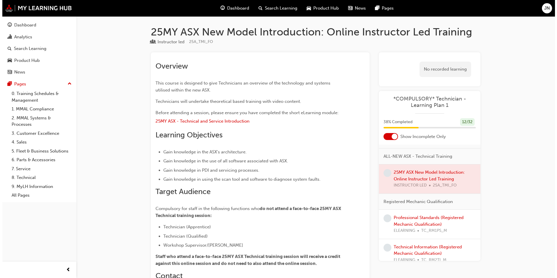
scroll to position [145, 0]
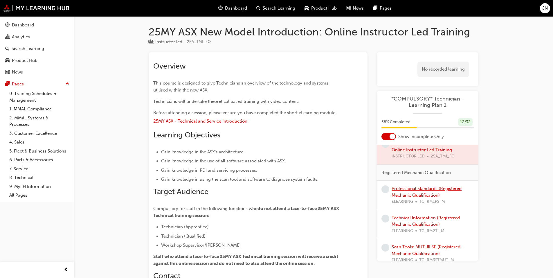
click at [433, 189] on link "Professional Standards (Registered Mechanic Qualification)" at bounding box center [427, 192] width 70 height 12
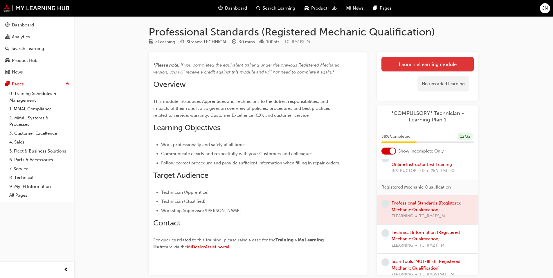
click at [436, 57] on link "Launch eLearning module" at bounding box center [427, 64] width 92 height 15
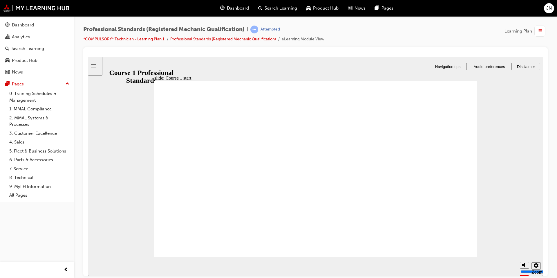
drag, startPoint x: 411, startPoint y: 197, endPoint x: 407, endPoint y: 201, distance: 5.8
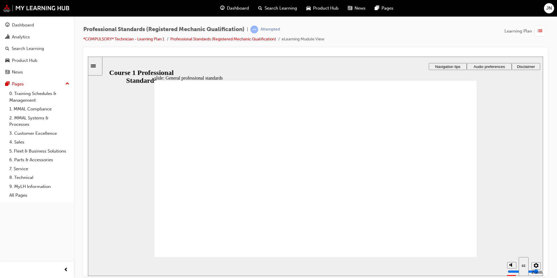
drag, startPoint x: 214, startPoint y: 227, endPoint x: 235, endPoint y: 213, distance: 25.0
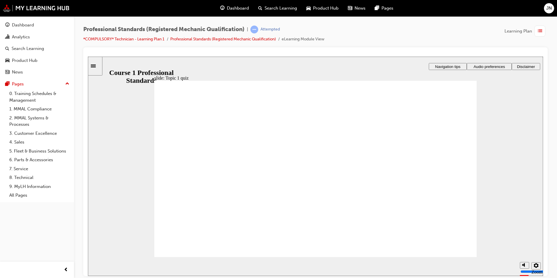
radio input "true"
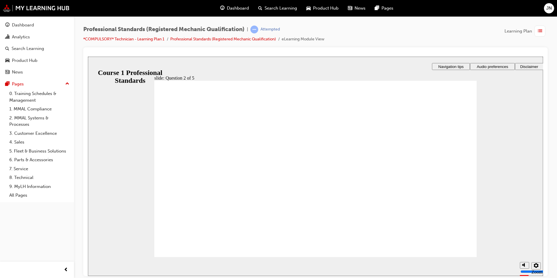
radio input "true"
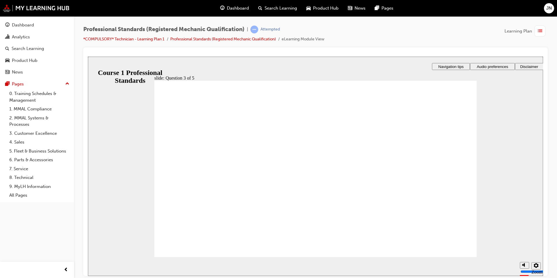
radio input "true"
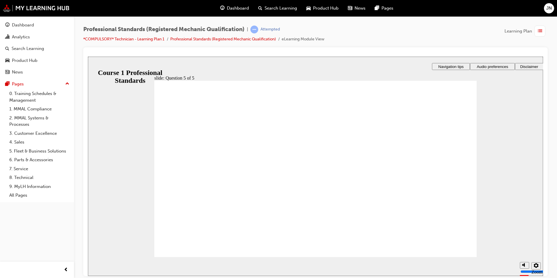
checkbox input "true"
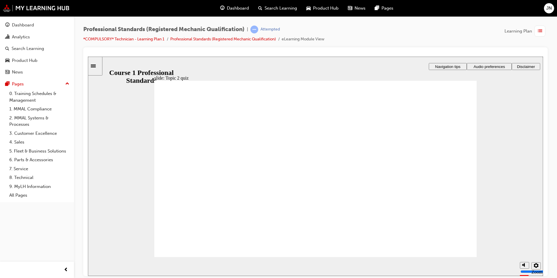
radio input "true"
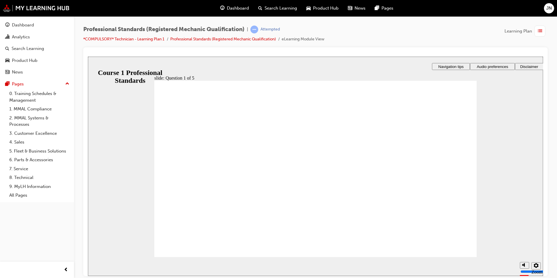
radio input "true"
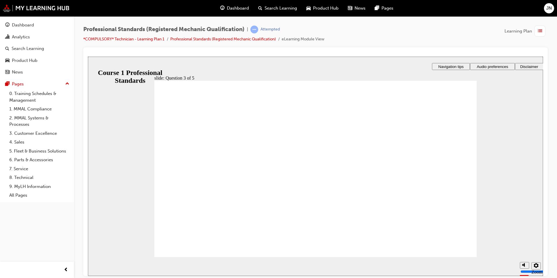
checkbox input "true"
drag, startPoint x: 208, startPoint y: 186, endPoint x: 196, endPoint y: 188, distance: 12.2
checkbox input "true"
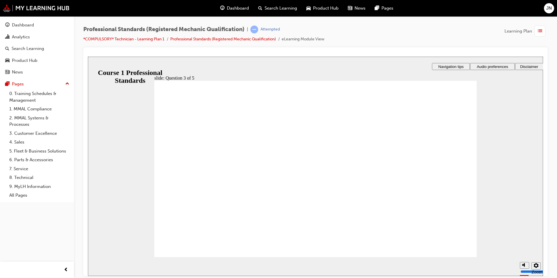
radio input "true"
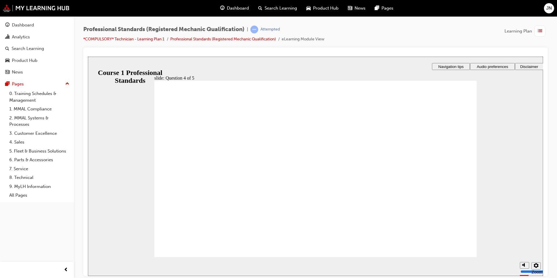
radio input "true"
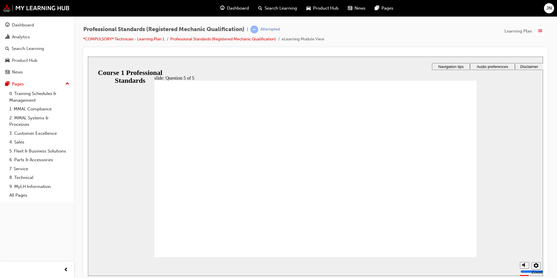
drag, startPoint x: 186, startPoint y: 223, endPoint x: 221, endPoint y: 225, distance: 35.2
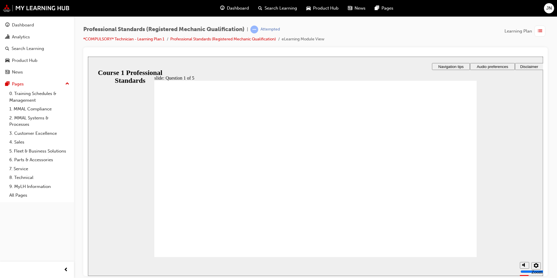
checkbox input "true"
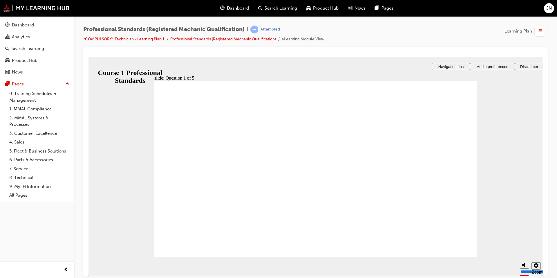
radio input "true"
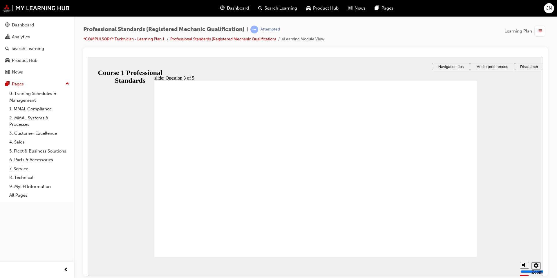
radio input "true"
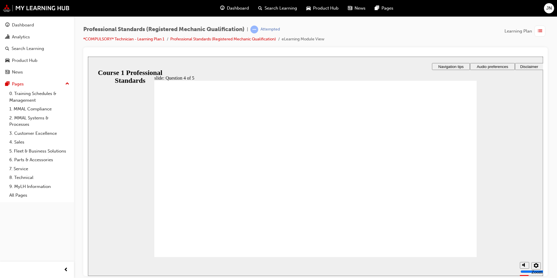
radio input "true"
checkbox input "true"
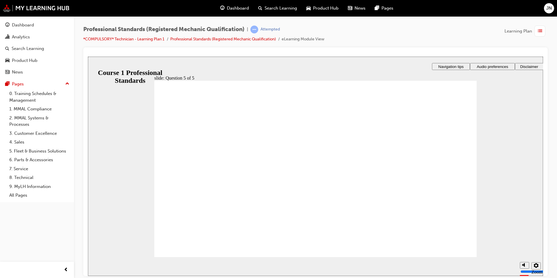
drag, startPoint x: 208, startPoint y: 162, endPoint x: 202, endPoint y: 169, distance: 9.1
checkbox input "true"
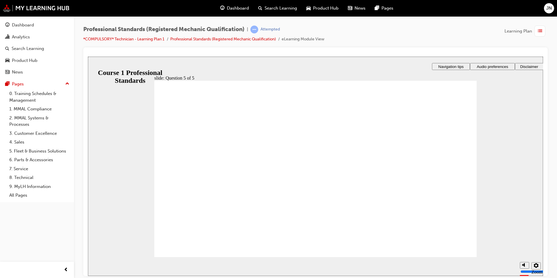
checkbox input "true"
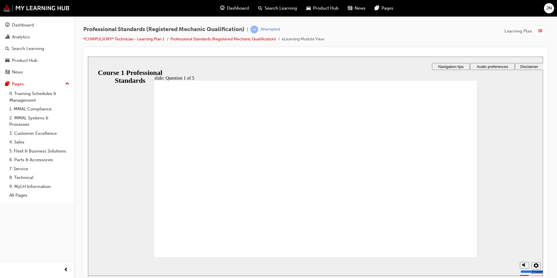
radio input "true"
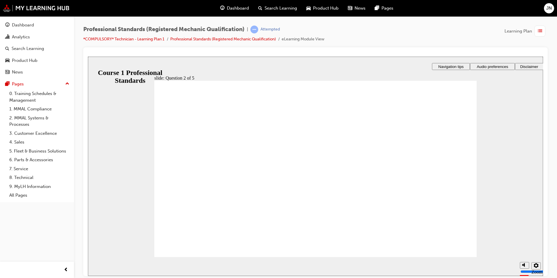
radio input "true"
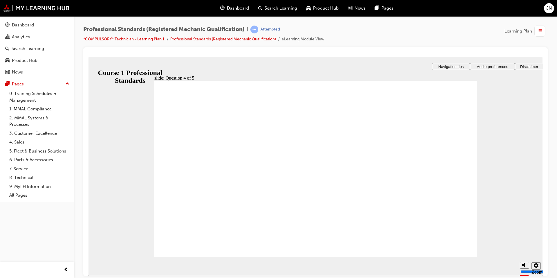
radio input "true"
checkbox input "true"
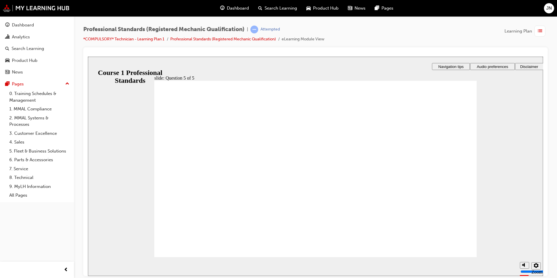
checkbox input "true"
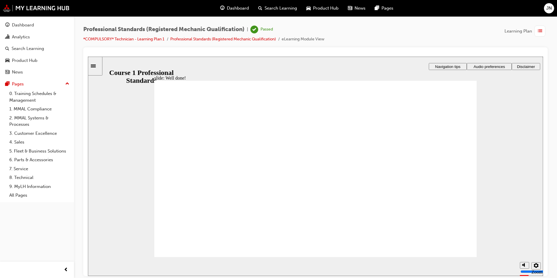
click at [540, 33] on span "list-icon" at bounding box center [540, 31] width 4 height 7
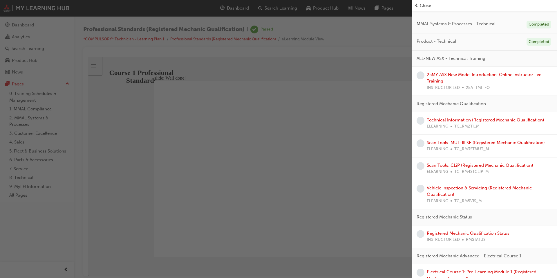
scroll to position [116, 0]
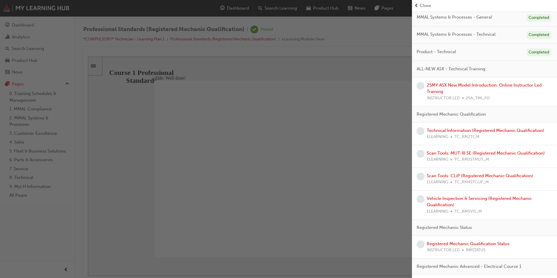
click at [341, 161] on div "button" at bounding box center [206, 139] width 412 height 278
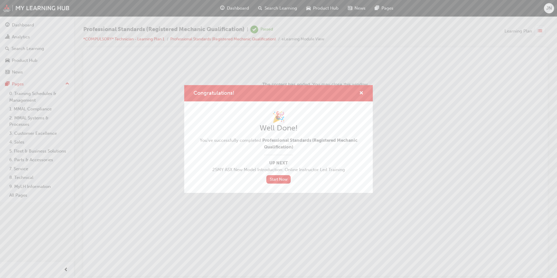
scroll to position [0, 0]
click at [282, 176] on link "Start Now" at bounding box center [278, 179] width 24 height 8
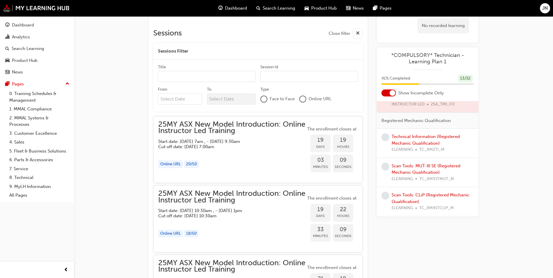
scroll to position [145, 0]
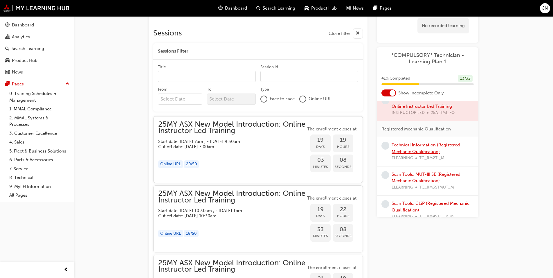
click at [436, 147] on link "Technical Information (Registered Mechanic Qualification)" at bounding box center [426, 148] width 68 height 12
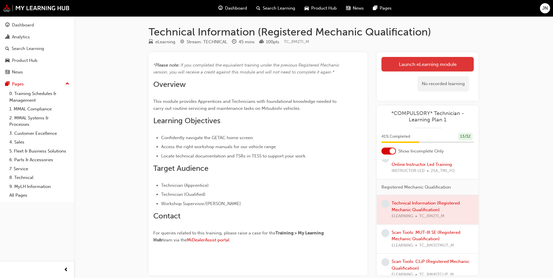
click at [396, 58] on link "Launch eLearning module" at bounding box center [427, 64] width 92 height 15
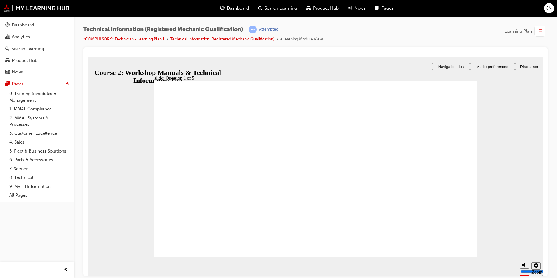
drag, startPoint x: 266, startPoint y: 221, endPoint x: 271, endPoint y: 225, distance: 5.5
drag, startPoint x: 287, startPoint y: 211, endPoint x: 303, endPoint y: 194, distance: 22.8
drag, startPoint x: 298, startPoint y: 216, endPoint x: 300, endPoint y: 156, distance: 60.2
drag, startPoint x: 301, startPoint y: 181, endPoint x: 406, endPoint y: 151, distance: 109.9
drag, startPoint x: 334, startPoint y: 221, endPoint x: 415, endPoint y: 187, distance: 87.7
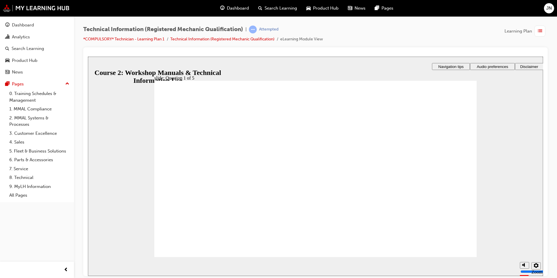
drag, startPoint x: 352, startPoint y: 219, endPoint x: 293, endPoint y: 184, distance: 69.0
drag, startPoint x: 305, startPoint y: 174, endPoint x: 290, endPoint y: 205, distance: 34.8
drag, startPoint x: 396, startPoint y: 149, endPoint x: 290, endPoint y: 181, distance: 110.5
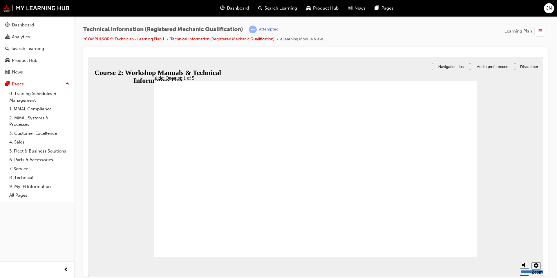
drag, startPoint x: 362, startPoint y: 217, endPoint x: 411, endPoint y: 150, distance: 82.9
radio input "true"
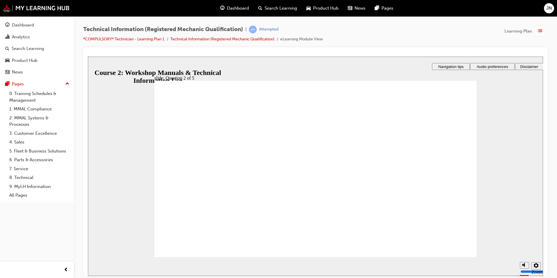
radio input "true"
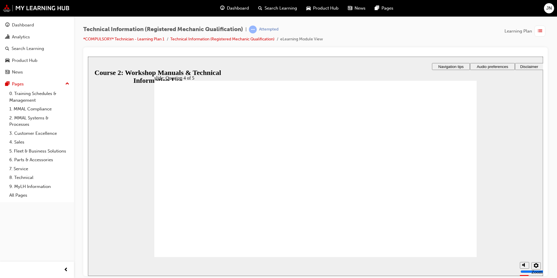
radio input "true"
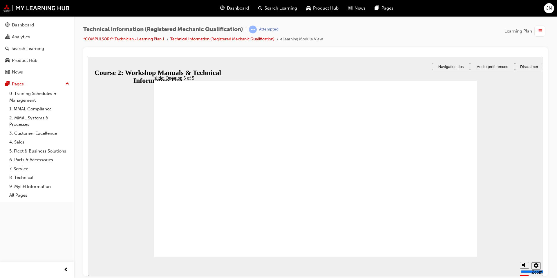
drag, startPoint x: 310, startPoint y: 213, endPoint x: 320, endPoint y: 145, distance: 68.1
drag, startPoint x: 267, startPoint y: 216, endPoint x: 404, endPoint y: 153, distance: 150.2
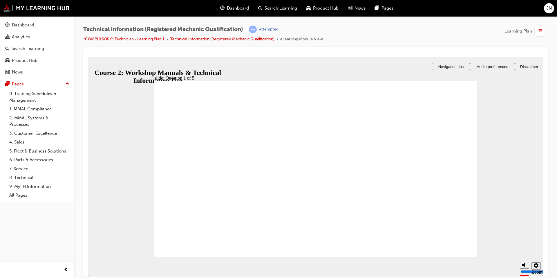
drag, startPoint x: 399, startPoint y: 155, endPoint x: 294, endPoint y: 189, distance: 110.9
drag, startPoint x: 359, startPoint y: 216, endPoint x: 403, endPoint y: 147, distance: 81.5
drag, startPoint x: 333, startPoint y: 213, endPoint x: 415, endPoint y: 177, distance: 89.2
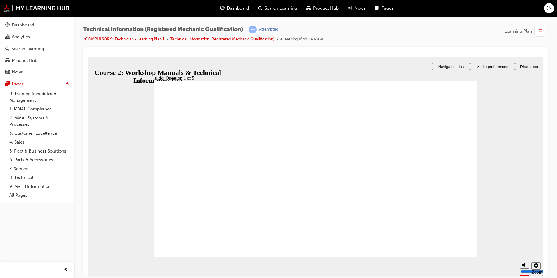
radio input "true"
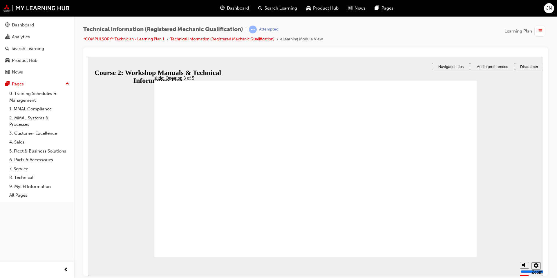
radio input "true"
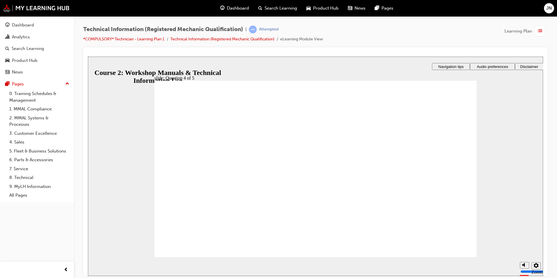
radio input "true"
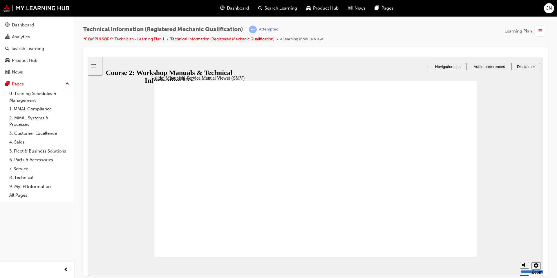
click at [541, 28] on span "list-icon" at bounding box center [540, 31] width 4 height 7
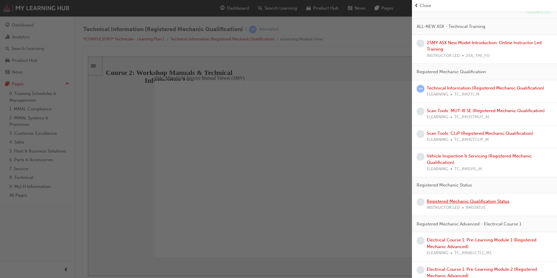
scroll to position [145, 0]
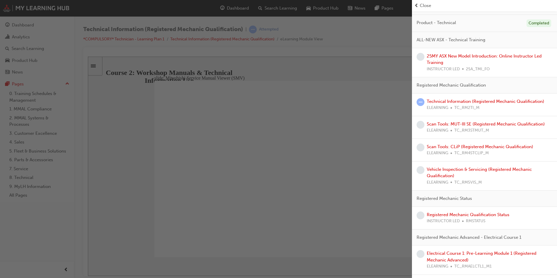
click at [382, 37] on div "button" at bounding box center [206, 139] width 412 height 278
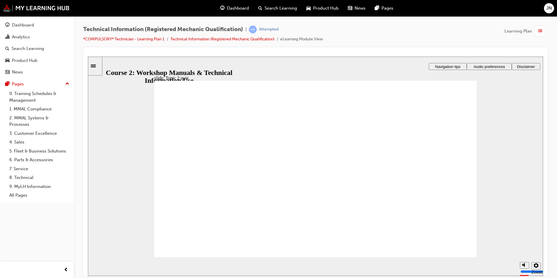
checkbox input "true"
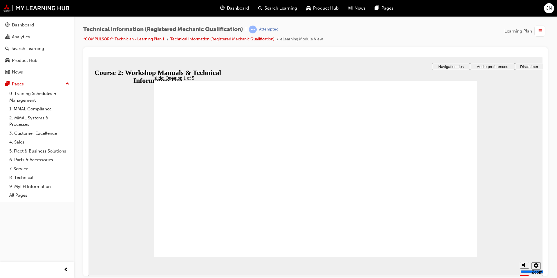
checkbox input "true"
checkbox input "false"
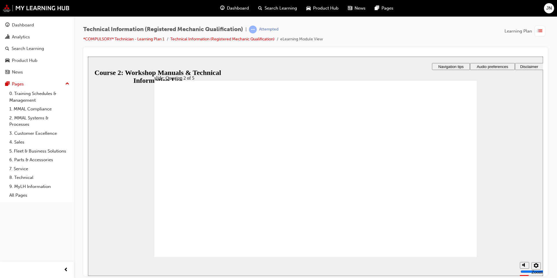
checkbox input "true"
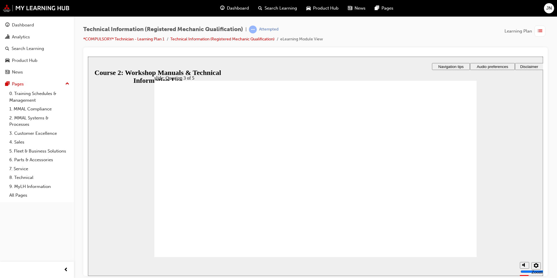
radio input "true"
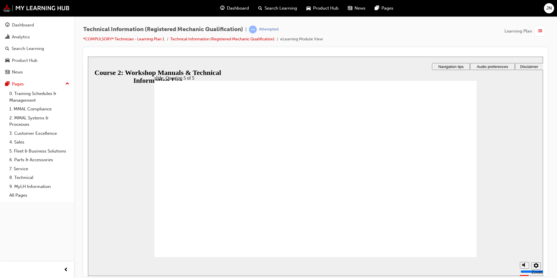
drag, startPoint x: 197, startPoint y: 197, endPoint x: 195, endPoint y: 204, distance: 7.1
radio input "true"
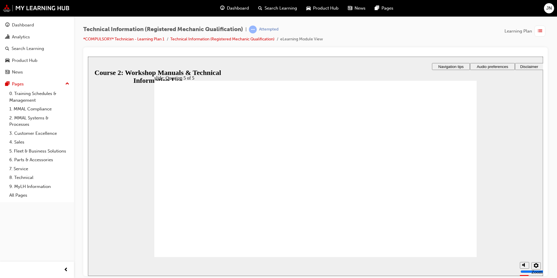
checkbox input "true"
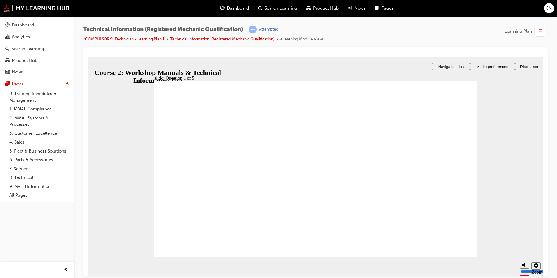
checkbox input "true"
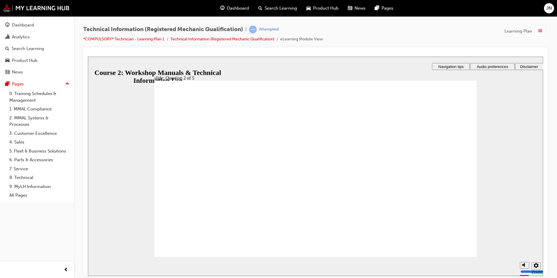
drag, startPoint x: 249, startPoint y: 147, endPoint x: 247, endPoint y: 162, distance: 15.6
checkbox input "true"
radio input "true"
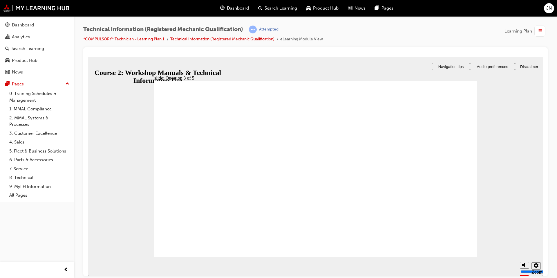
radio input "true"
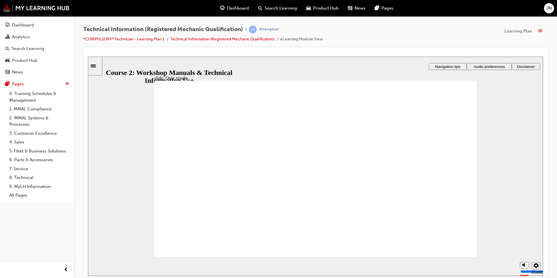
checkbox input "true"
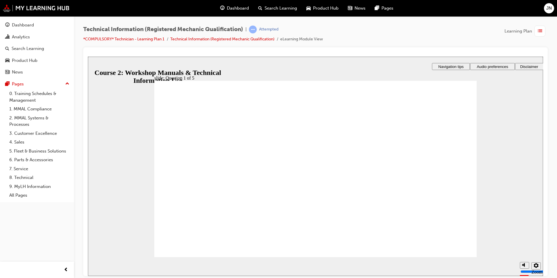
checkbox input "true"
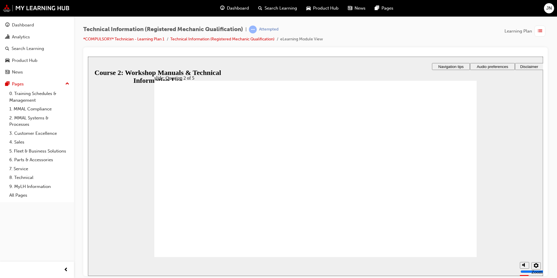
radio input "true"
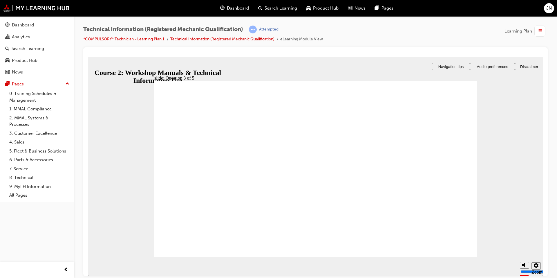
radio input "true"
drag, startPoint x: 290, startPoint y: 213, endPoint x: 388, endPoint y: 225, distance: 98.8
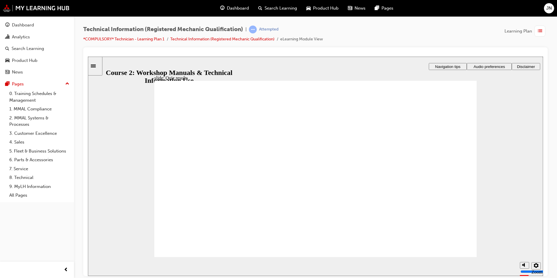
click at [538, 31] on div "button" at bounding box center [540, 31] width 11 height 11
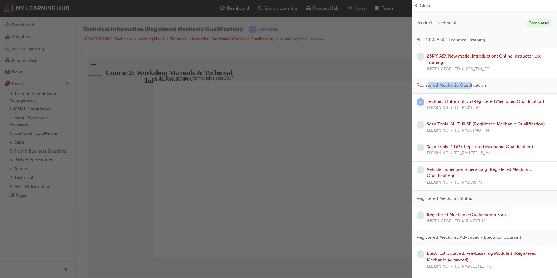
drag, startPoint x: 428, startPoint y: 92, endPoint x: 471, endPoint y: 89, distance: 43.7
click at [471, 89] on span "Registered Mechanic Qualification" at bounding box center [451, 85] width 69 height 7
click at [336, 125] on div "button" at bounding box center [206, 139] width 412 height 278
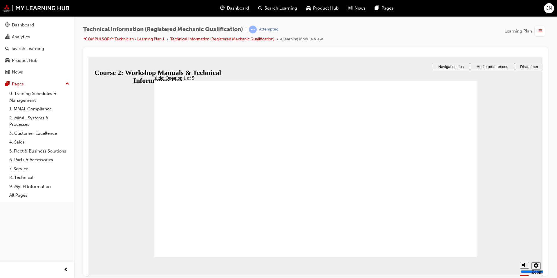
radio input "false"
radio input "true"
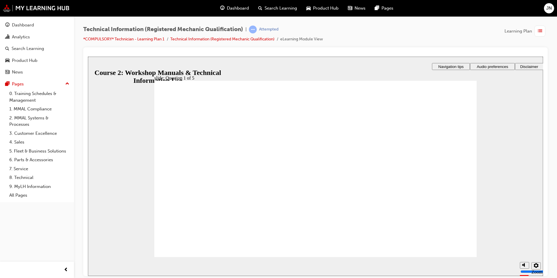
radio input "true"
drag, startPoint x: 323, startPoint y: 210, endPoint x: 327, endPoint y: 210, distance: 3.8
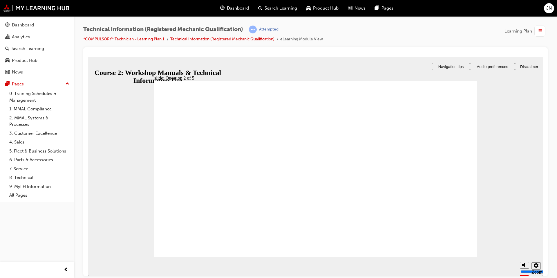
radio input "true"
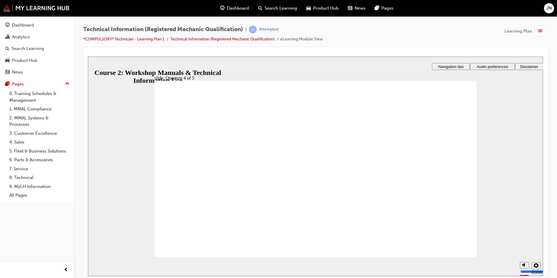
drag, startPoint x: 184, startPoint y: 144, endPoint x: 183, endPoint y: 148, distance: 4.2
radio input "false"
radio input "true"
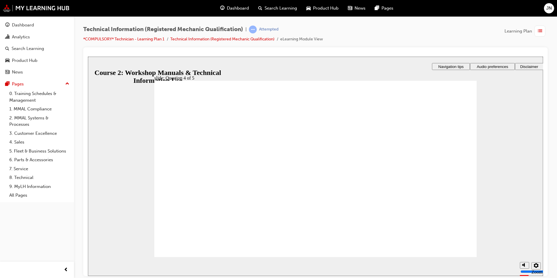
radio input "true"
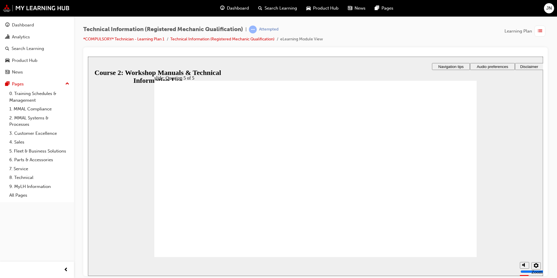
radio input "true"
drag, startPoint x: 293, startPoint y: 216, endPoint x: 331, endPoint y: 217, distance: 38.0
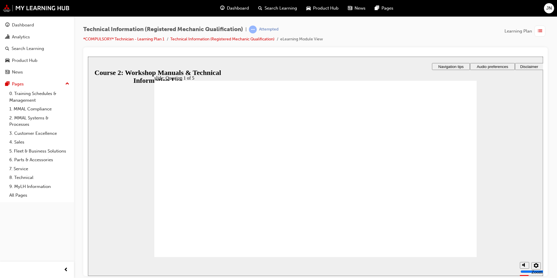
click at [484, 255] on div "slide: Question 1 of 5 Rectangle 1 That’s right! You selected the correct respo…" at bounding box center [315, 165] width 455 height 219
radio input "true"
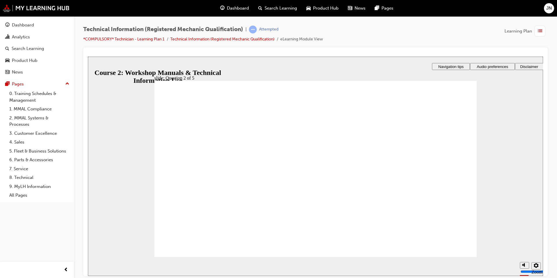
radio input "true"
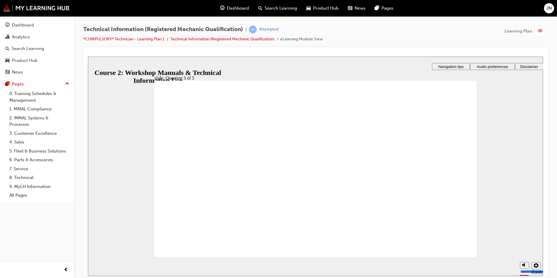
radio input "true"
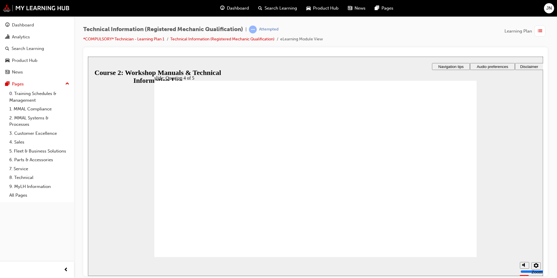
radio input "true"
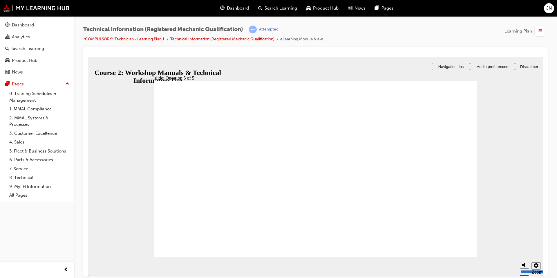
radio input "true"
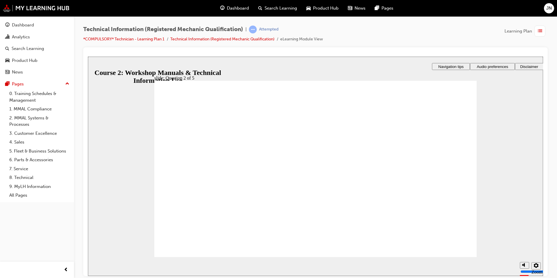
radio input "true"
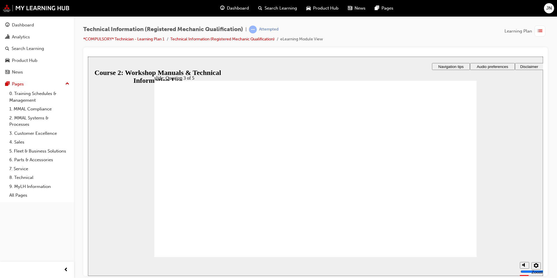
radio input "true"
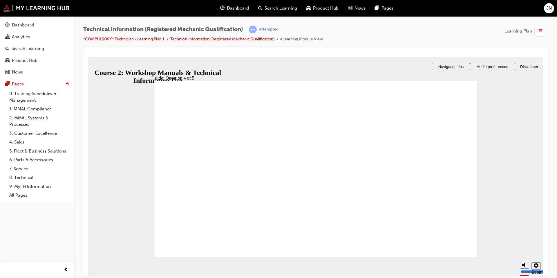
drag, startPoint x: 420, startPoint y: 241, endPoint x: 440, endPoint y: 246, distance: 19.8
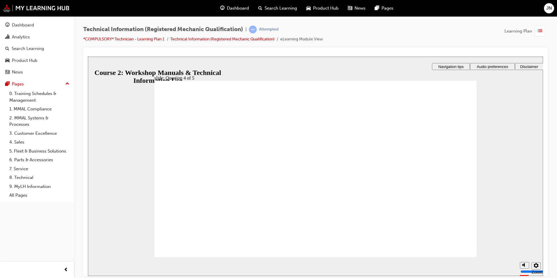
radio input "true"
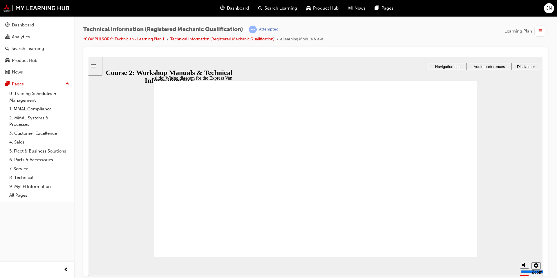
drag, startPoint x: 465, startPoint y: 246, endPoint x: 553, endPoint y: 332, distance: 122.8
radio input "true"
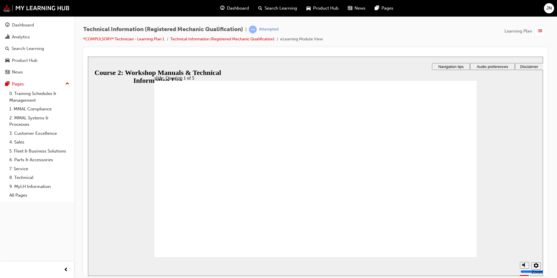
radio input "true"
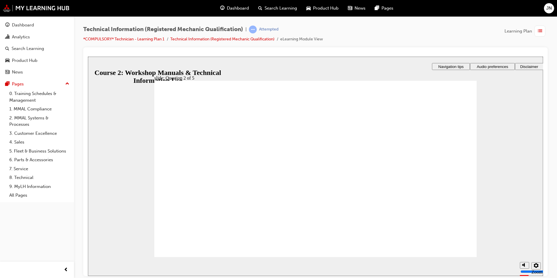
radio input "true"
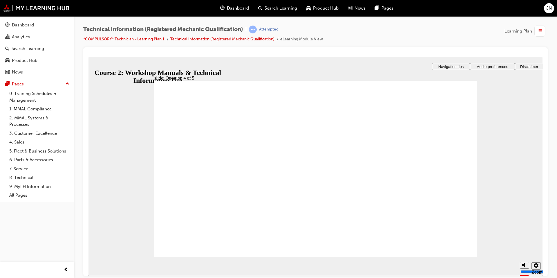
drag, startPoint x: 333, startPoint y: 171, endPoint x: 269, endPoint y: 172, distance: 63.9
drag, startPoint x: 352, startPoint y: 183, endPoint x: 246, endPoint y: 182, distance: 106.3
drag, startPoint x: 312, startPoint y: 164, endPoint x: 232, endPoint y: 164, distance: 80.4
drag, startPoint x: 333, startPoint y: 146, endPoint x: 266, endPoint y: 210, distance: 92.8
drag, startPoint x: 335, startPoint y: 200, endPoint x: 251, endPoint y: 154, distance: 96.1
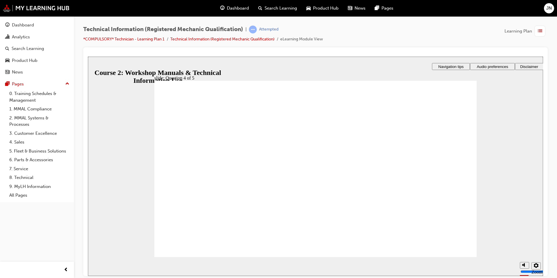
drag, startPoint x: 354, startPoint y: 169, endPoint x: 272, endPoint y: 192, distance: 84.9
drag, startPoint x: 349, startPoint y: 186, endPoint x: 237, endPoint y: 138, distance: 122.0
drag, startPoint x: 365, startPoint y: 144, endPoint x: 406, endPoint y: 147, distance: 41.3
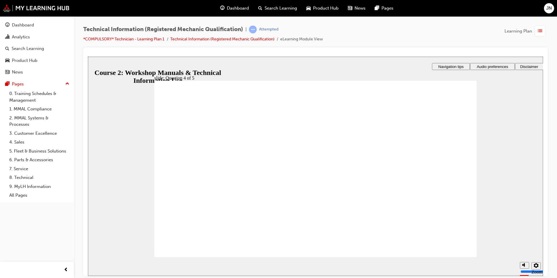
drag, startPoint x: 359, startPoint y: 144, endPoint x: 251, endPoint y: 166, distance: 110.9
drag, startPoint x: 365, startPoint y: 205, endPoint x: 357, endPoint y: 186, distance: 20.1
drag, startPoint x: 359, startPoint y: 206, endPoint x: 343, endPoint y: 207, distance: 15.7
drag, startPoint x: 343, startPoint y: 140, endPoint x: 329, endPoint y: 141, distance: 14.3
drag, startPoint x: 358, startPoint y: 143, endPoint x: 359, endPoint y: 205, distance: 62.7
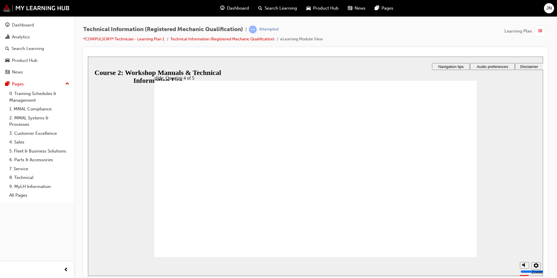
drag, startPoint x: 358, startPoint y: 146, endPoint x: 343, endPoint y: 147, distance: 14.8
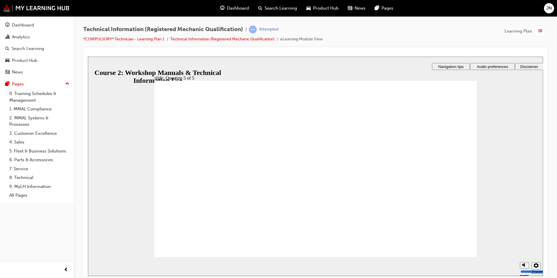
radio input "true"
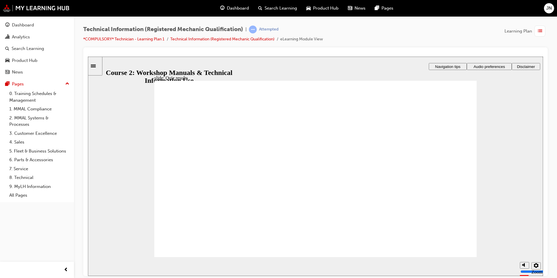
radio input "true"
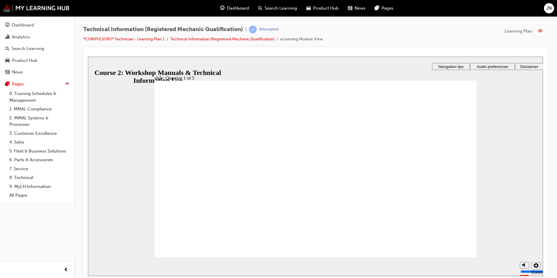
radio input "true"
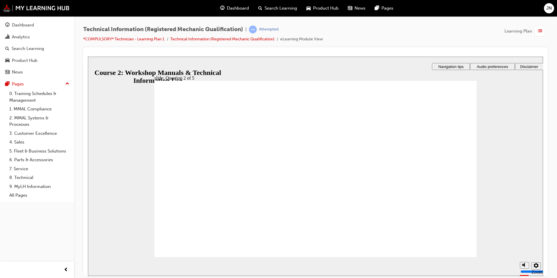
radio input "true"
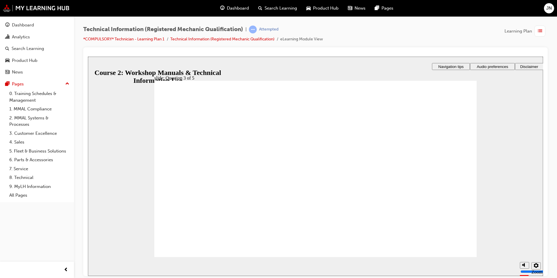
drag, startPoint x: 351, startPoint y: 147, endPoint x: 332, endPoint y: 149, distance: 19.6
drag, startPoint x: 345, startPoint y: 161, endPoint x: 329, endPoint y: 185, distance: 29.5
drag, startPoint x: 344, startPoint y: 171, endPoint x: 325, endPoint y: 171, distance: 19.2
drag, startPoint x: 340, startPoint y: 203, endPoint x: 325, endPoint y: 203, distance: 15.4
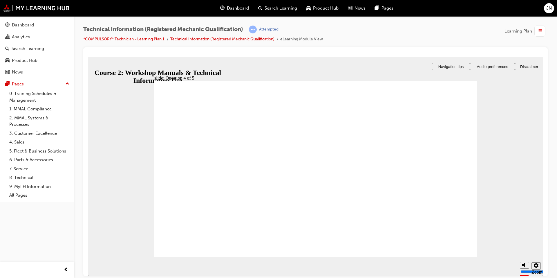
click at [545, 31] on div "button" at bounding box center [540, 31] width 11 height 11
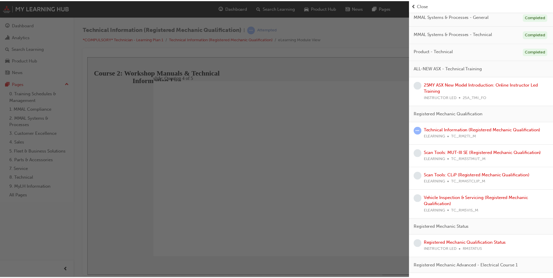
scroll to position [116, 0]
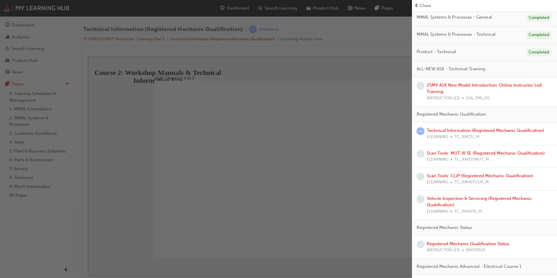
click at [342, 146] on div "button" at bounding box center [206, 139] width 412 height 278
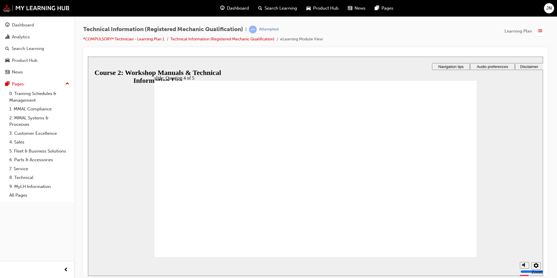
click at [548, 11] on span "JN" at bounding box center [550, 8] width 6 height 7
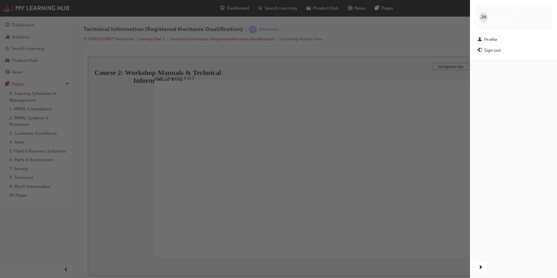
click at [318, 74] on div "button" at bounding box center [235, 139] width 470 height 278
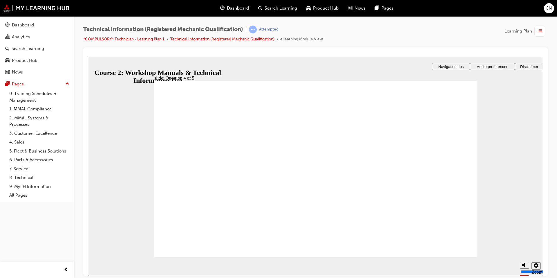
click at [39, 12] on div "Dashboard Search Learning Product Hub News Pages JN" at bounding box center [278, 8] width 557 height 17
click at [41, 6] on img at bounding box center [36, 8] width 67 height 8
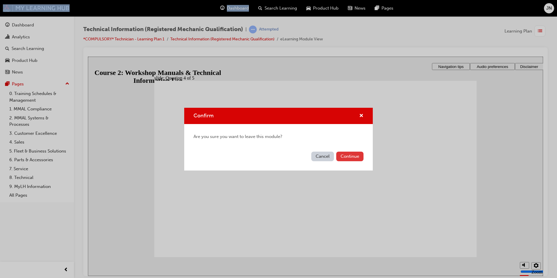
click at [350, 155] on button "Continue" at bounding box center [349, 157] width 27 height 10
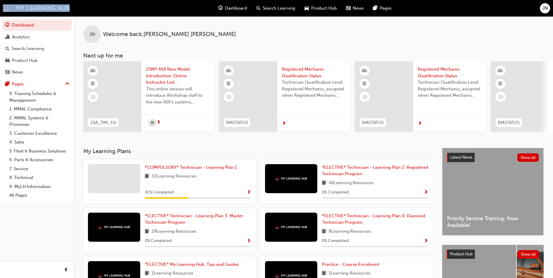
click at [541, 10] on div "JN" at bounding box center [545, 8] width 10 height 10
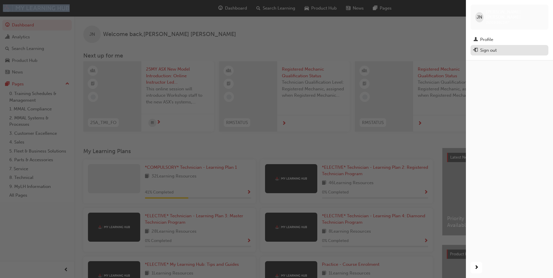
click at [508, 47] on div "Sign out" at bounding box center [509, 50] width 72 height 7
